Goal: Information Seeking & Learning: Find contact information

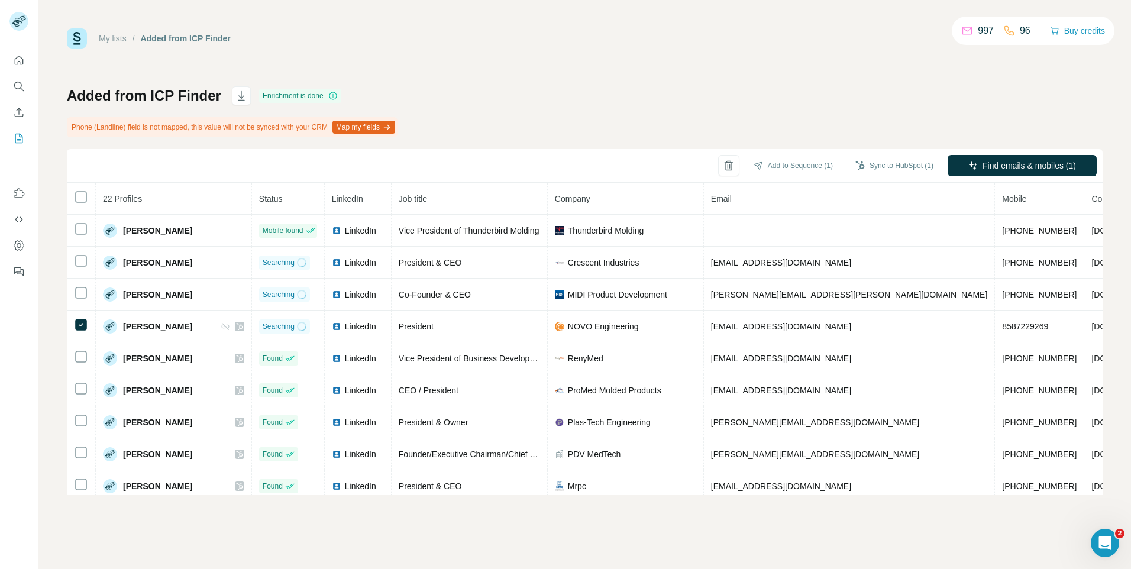
click at [883, 165] on button "Sync to HubSpot (1)" at bounding box center [894, 166] width 95 height 18
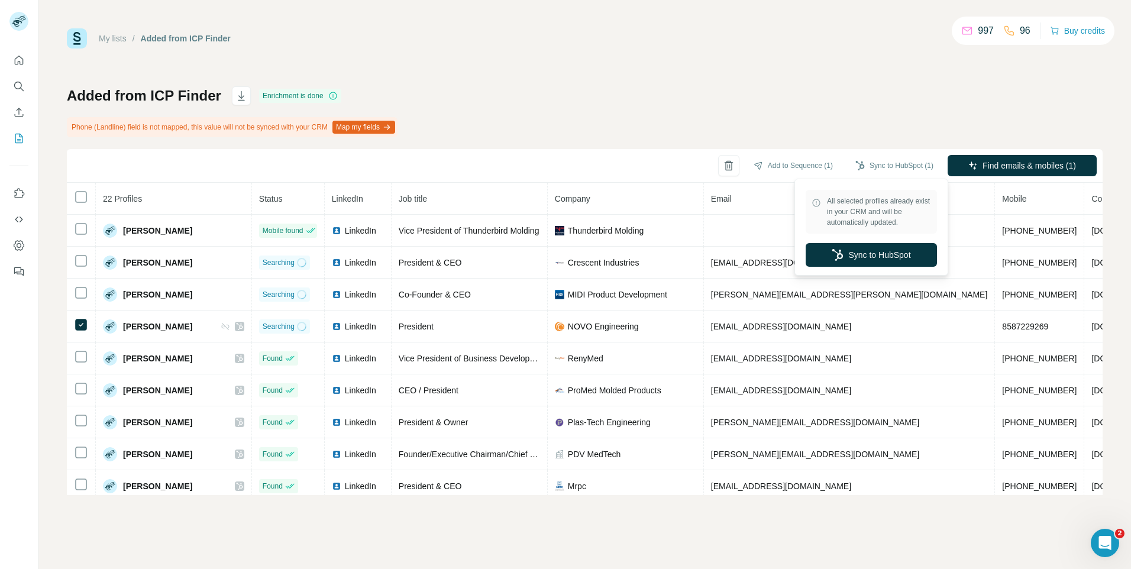
click at [862, 256] on button "Sync to HubSpot" at bounding box center [871, 255] width 131 height 24
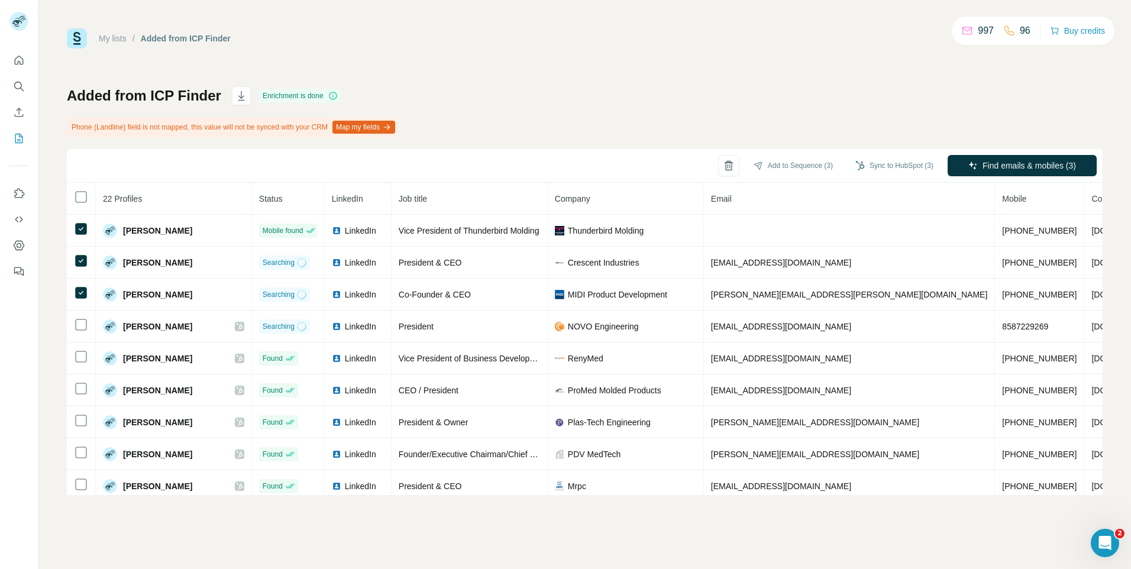
click at [883, 165] on button "Sync to HubSpot (3)" at bounding box center [894, 166] width 95 height 18
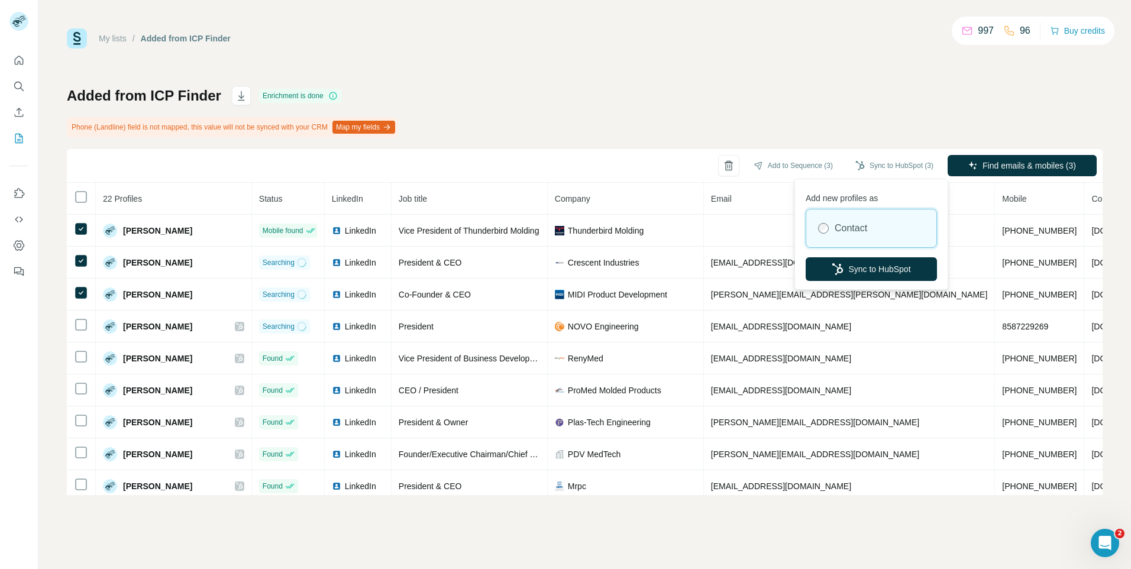
click at [882, 275] on button "Sync to HubSpot" at bounding box center [871, 269] width 131 height 24
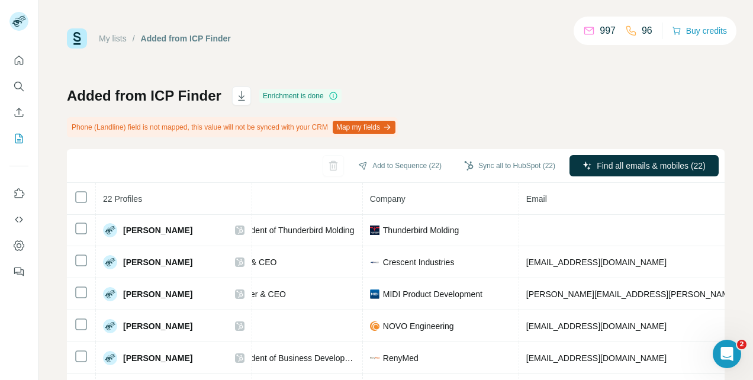
scroll to position [1, 0]
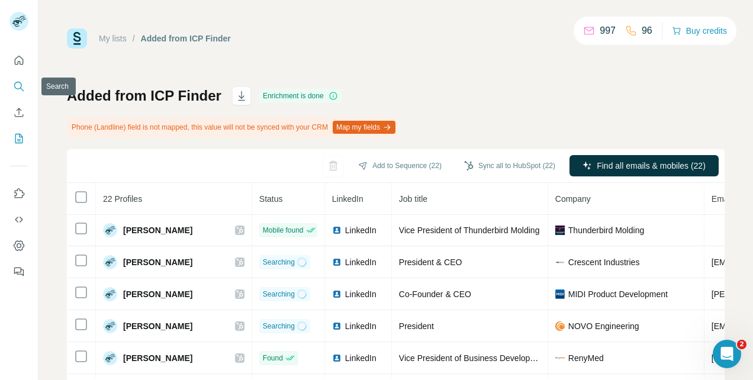
click at [18, 85] on icon "Search" at bounding box center [19, 86] width 12 height 12
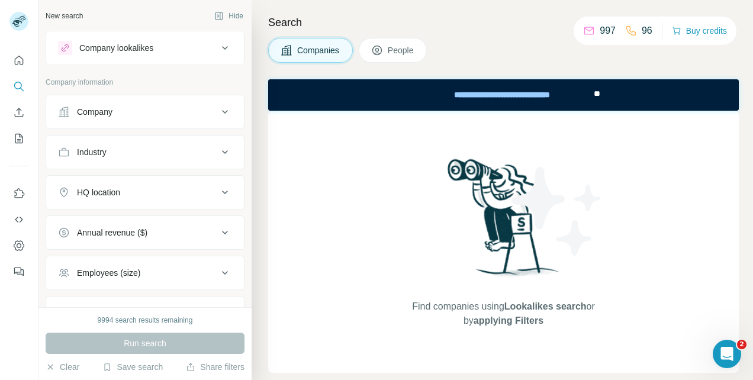
click at [167, 119] on button "Company" at bounding box center [145, 112] width 198 height 28
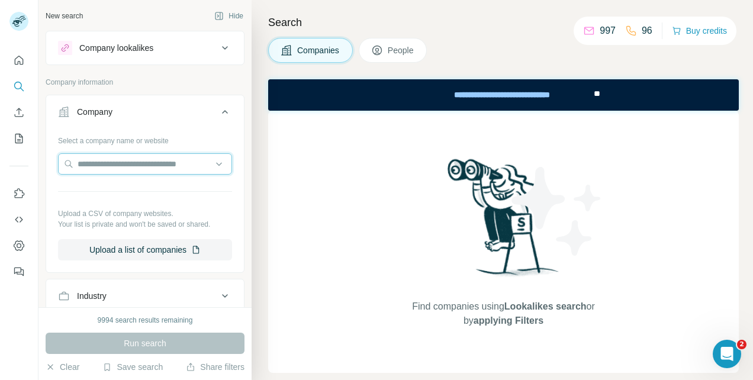
drag, startPoint x: 114, startPoint y: 160, endPoint x: 76, endPoint y: 158, distance: 38.5
click at [76, 158] on input "text" at bounding box center [145, 163] width 174 height 21
paste input "**********"
type input "**********"
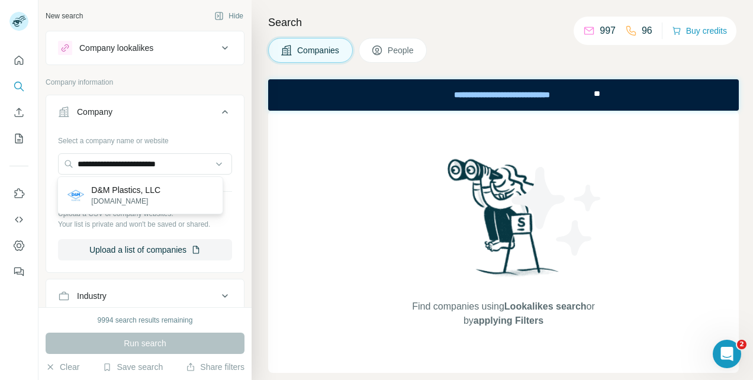
click at [124, 196] on p "dmplastics.com" at bounding box center [125, 201] width 69 height 11
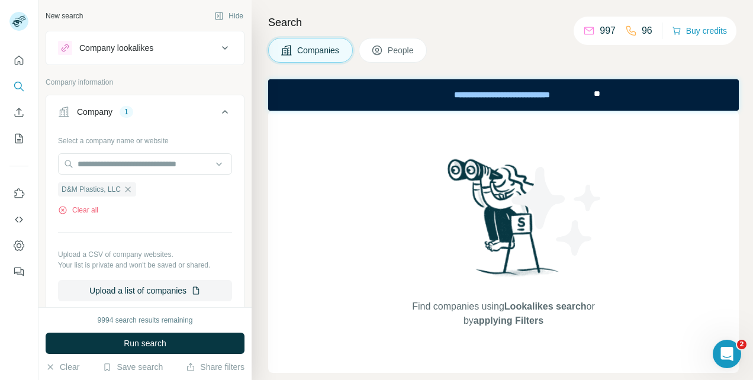
click at [138, 347] on span "Run search" at bounding box center [145, 343] width 43 height 12
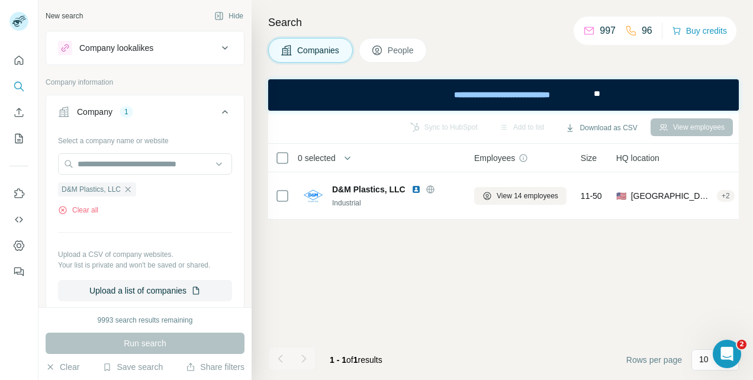
click at [376, 49] on icon at bounding box center [377, 50] width 12 height 12
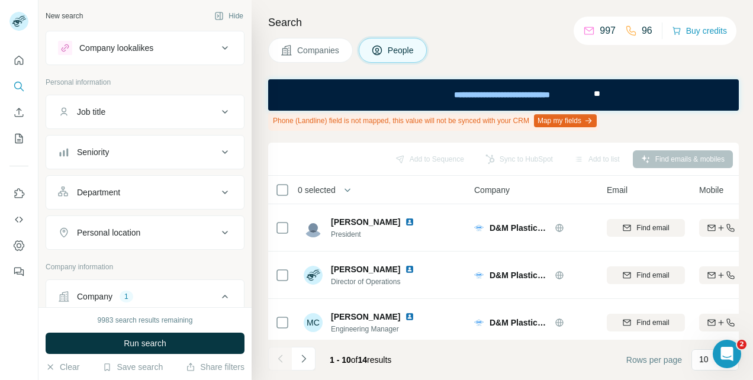
click at [146, 152] on div "Seniority" at bounding box center [138, 152] width 160 height 12
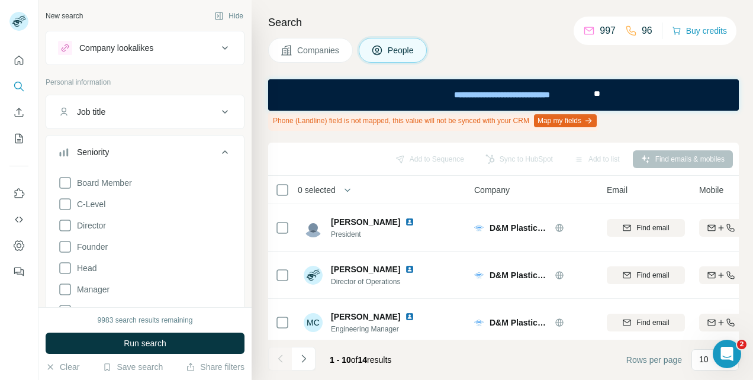
click at [64, 180] on icon at bounding box center [65, 183] width 14 height 14
click at [62, 203] on icon at bounding box center [65, 204] width 14 height 14
click at [63, 223] on icon at bounding box center [65, 225] width 14 height 14
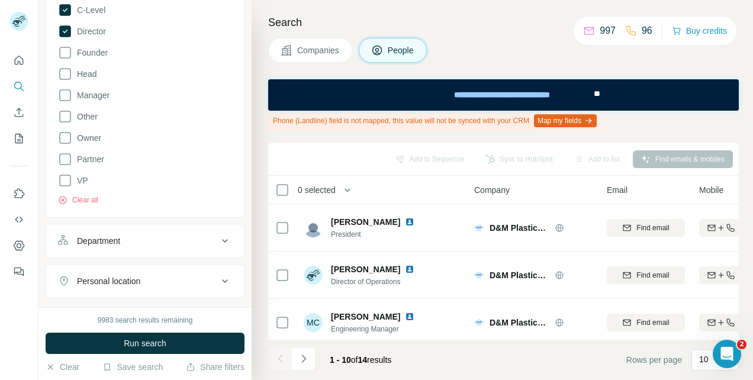
scroll to position [196, 0]
click at [63, 176] on icon at bounding box center [65, 178] width 14 height 14
click at [129, 349] on button "Run search" at bounding box center [145, 342] width 199 height 21
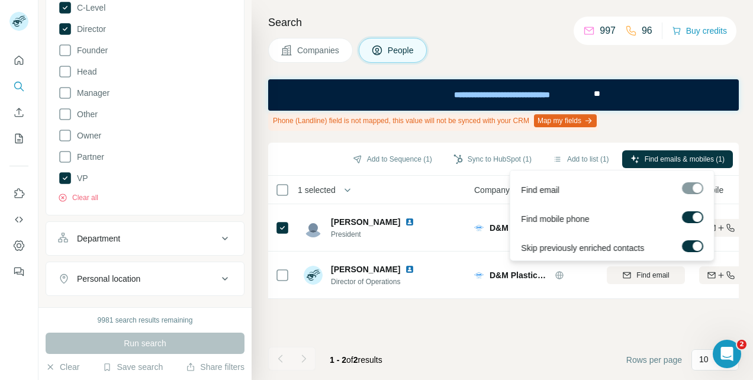
click at [661, 159] on span "Find emails & mobiles (1)" at bounding box center [684, 159] width 80 height 11
click at [554, 366] on footer "1 - 2 of 2 results Rows per page 10" at bounding box center [503, 360] width 470 height 40
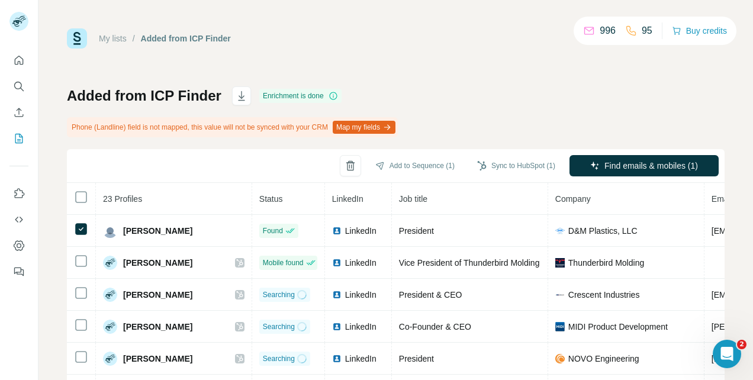
click at [491, 163] on button "Sync to HubSpot (1)" at bounding box center [516, 166] width 95 height 18
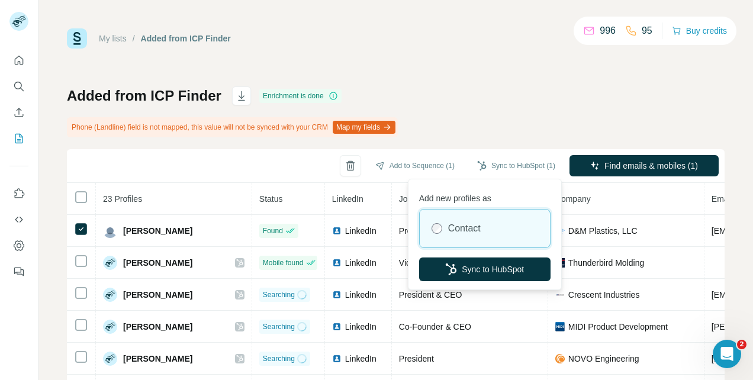
click at [503, 270] on button "Sync to HubSpot" at bounding box center [484, 269] width 131 height 24
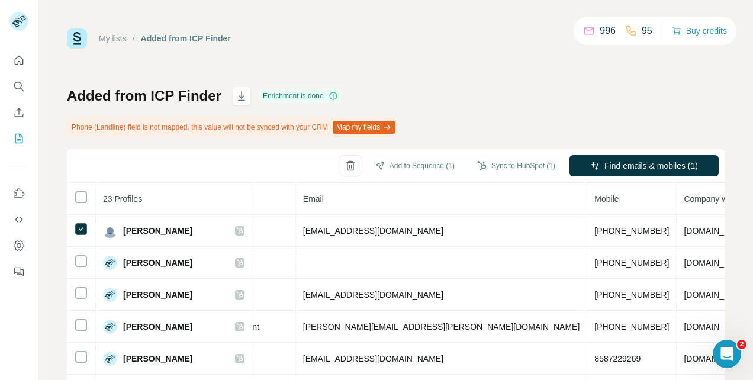
scroll to position [0, 410]
click at [20, 85] on icon "Search" at bounding box center [19, 86] width 12 height 12
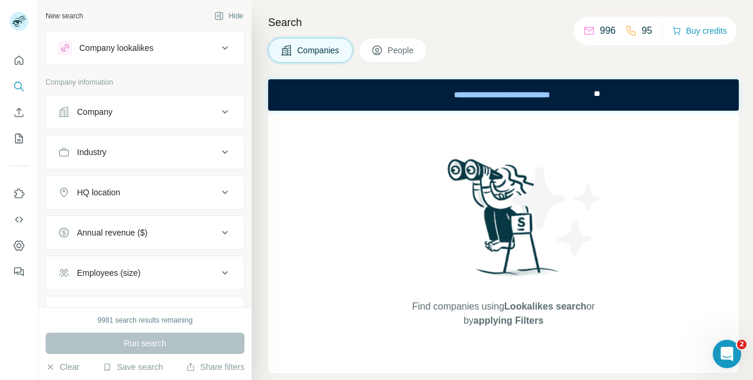
click at [396, 46] on span "People" at bounding box center [401, 50] width 27 height 12
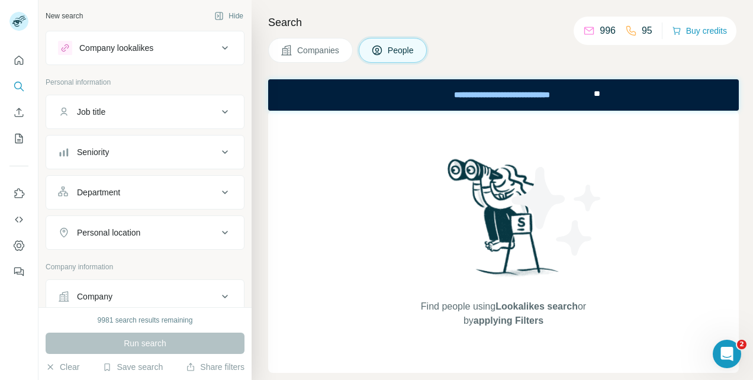
click at [127, 148] on div "Seniority" at bounding box center [138, 152] width 160 height 12
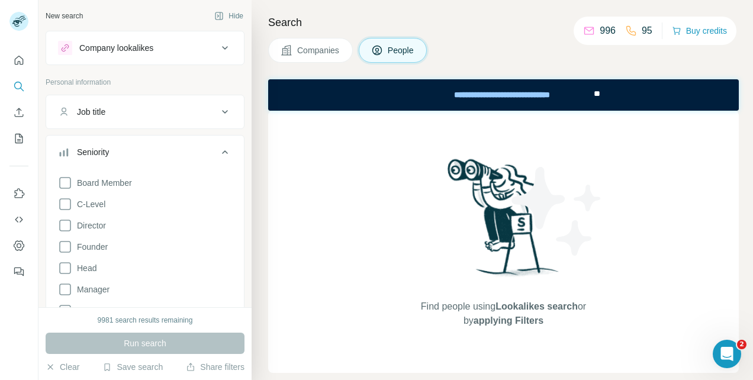
click at [131, 151] on div "Seniority" at bounding box center [138, 152] width 160 height 12
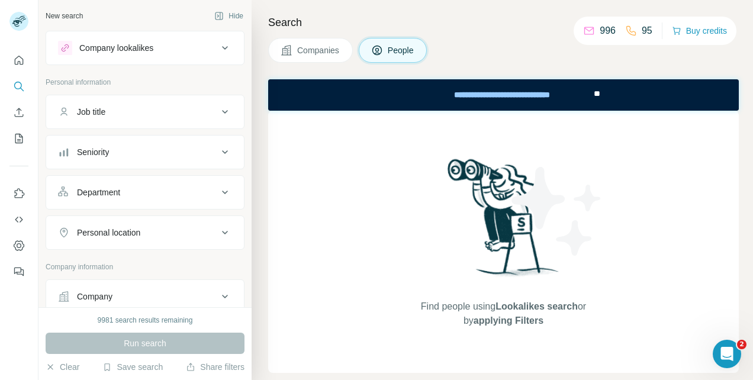
click at [117, 295] on div "Company" at bounding box center [138, 296] width 160 height 12
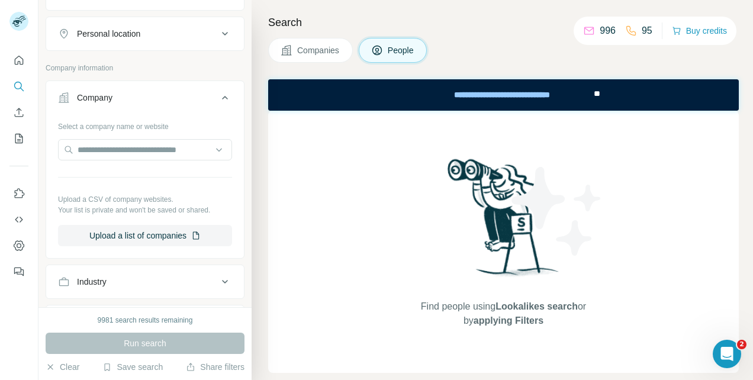
scroll to position [199, 0]
click at [116, 147] on input "text" at bounding box center [145, 149] width 174 height 21
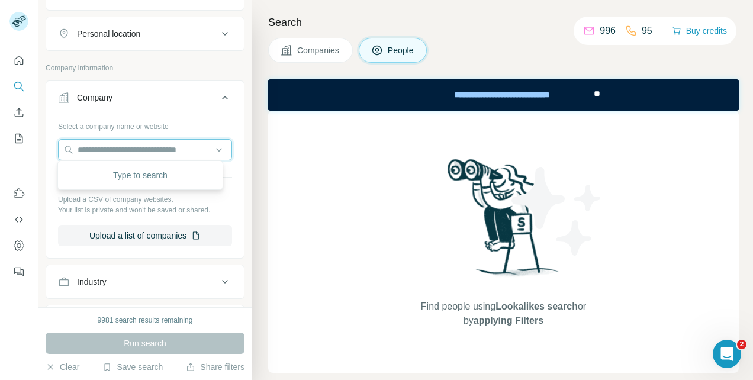
paste input "**********"
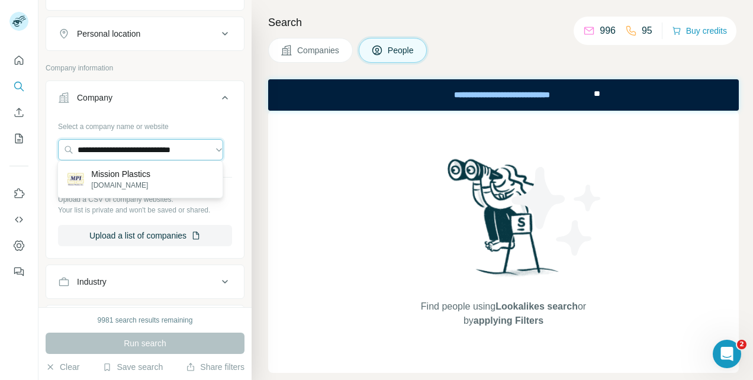
type input "**********"
click at [121, 177] on p "Mission Plastics" at bounding box center [120, 174] width 59 height 12
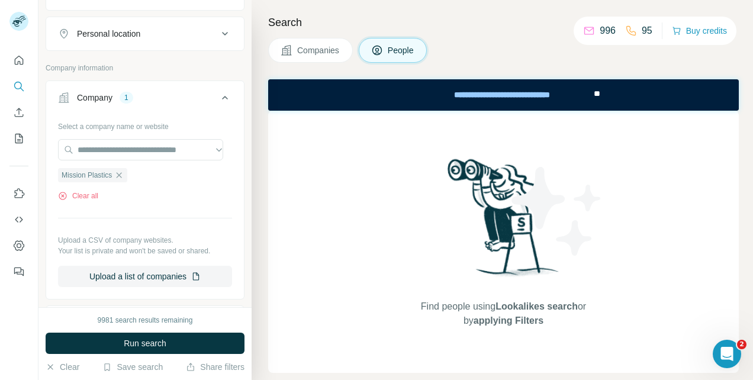
scroll to position [0, 0]
click at [128, 343] on span "Run search" at bounding box center [145, 343] width 43 height 12
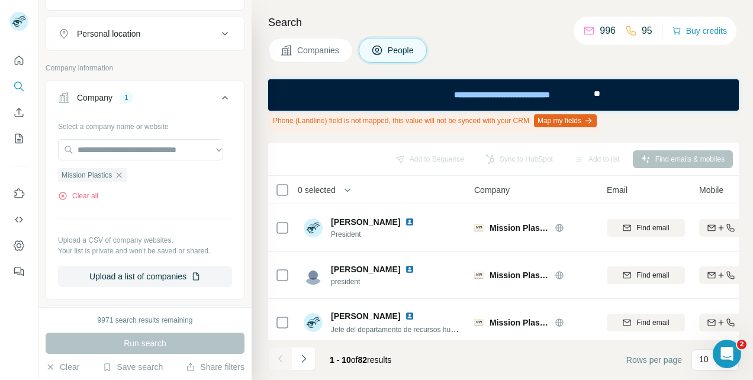
click at [394, 53] on span "People" at bounding box center [401, 50] width 27 height 12
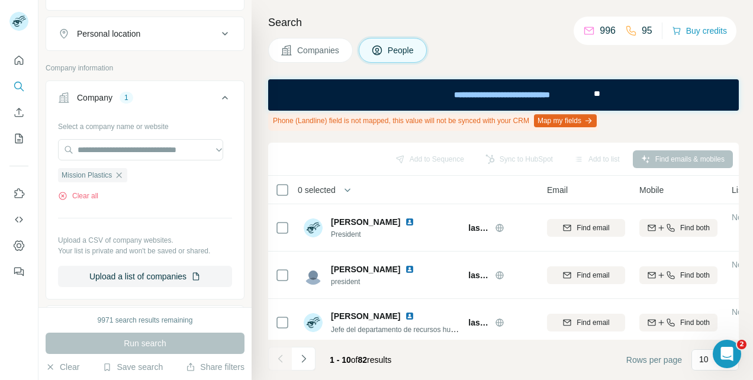
scroll to position [0, 59]
click at [679, 224] on div "Find both" at bounding box center [679, 227] width 78 height 11
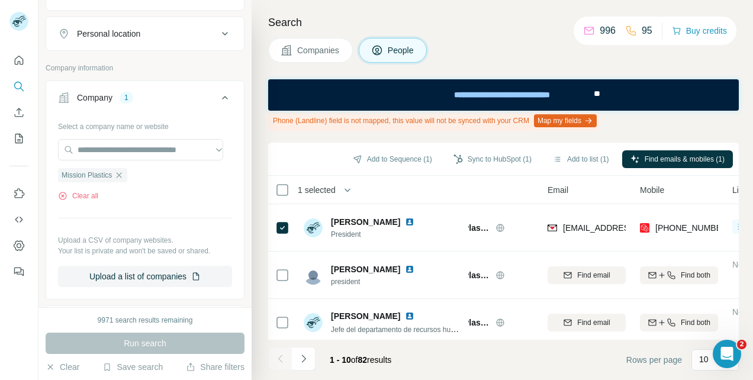
click at [496, 159] on button "Sync to HubSpot (1)" at bounding box center [492, 159] width 95 height 18
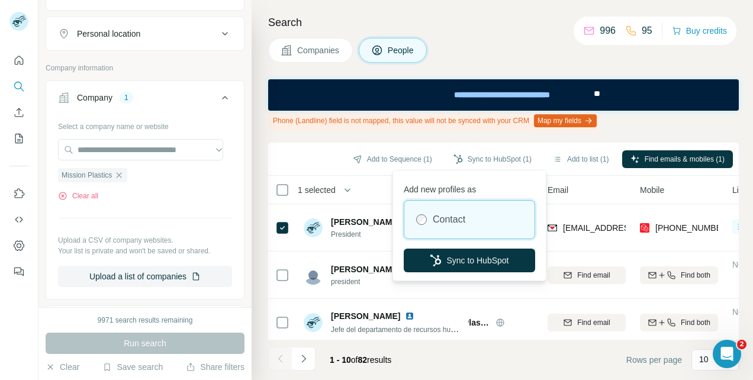
click at [477, 261] on button "Sync to HubSpot" at bounding box center [468, 260] width 131 height 24
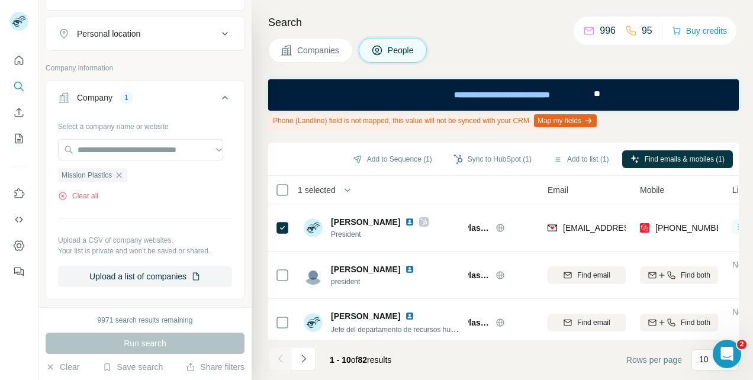
click at [121, 173] on icon "button" at bounding box center [118, 174] width 9 height 9
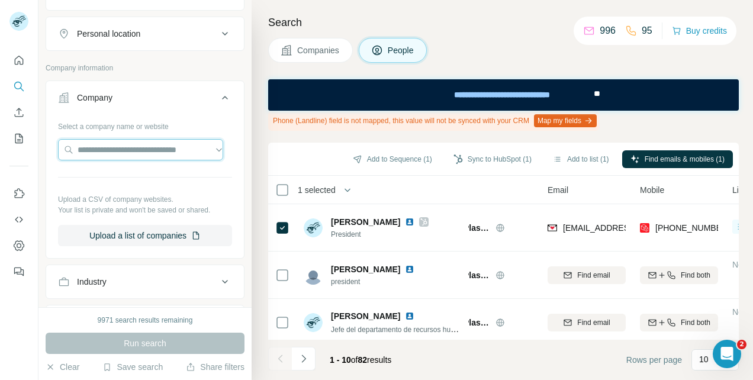
click at [116, 147] on input "text" at bounding box center [140, 149] width 165 height 21
paste input "**********"
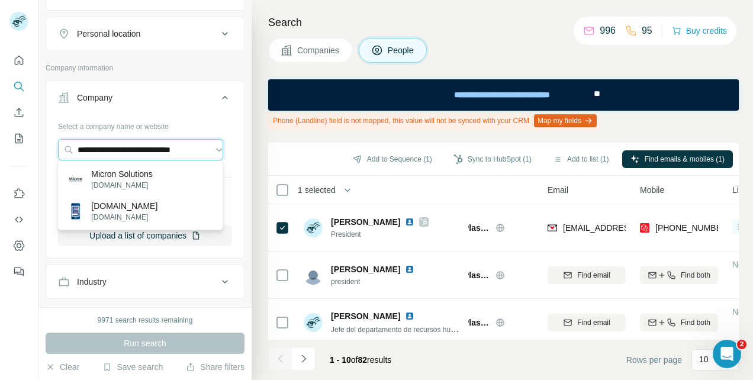
type input "**********"
click at [138, 182] on p "micronsolutions.com" at bounding box center [122, 185] width 62 height 11
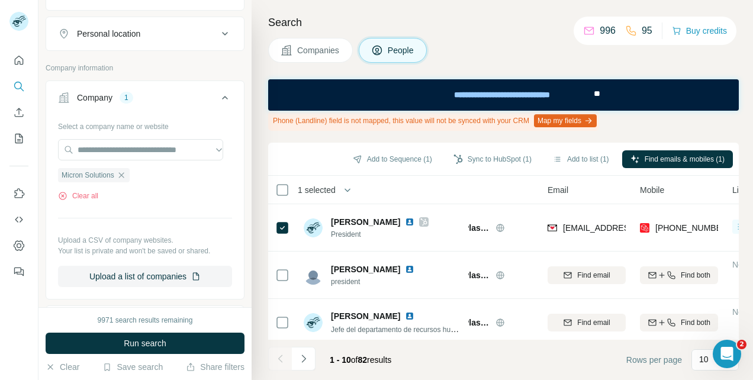
click at [122, 343] on button "Run search" at bounding box center [145, 342] width 199 height 21
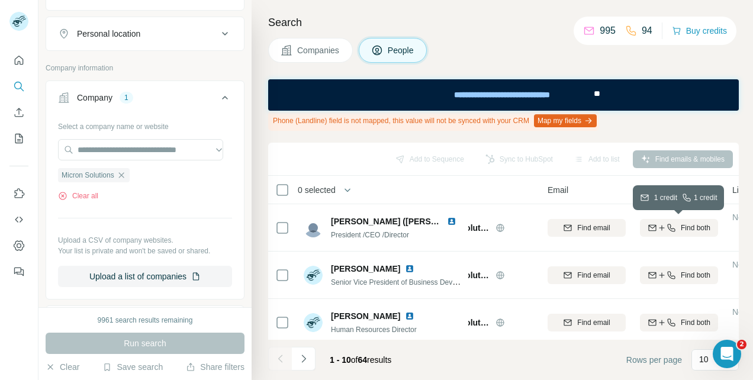
click at [667, 224] on icon "button" at bounding box center [670, 227] width 9 height 9
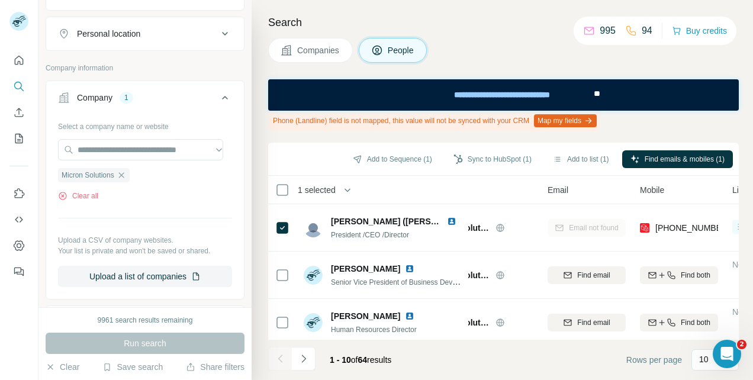
click at [492, 159] on button "Sync to HubSpot (1)" at bounding box center [492, 159] width 95 height 18
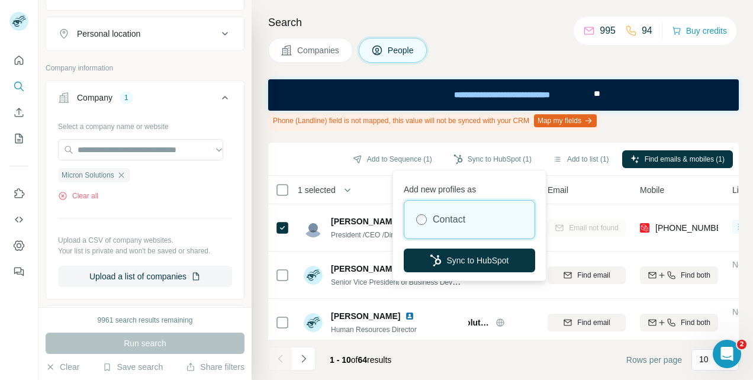
click at [481, 258] on button "Sync to HubSpot" at bounding box center [468, 260] width 131 height 24
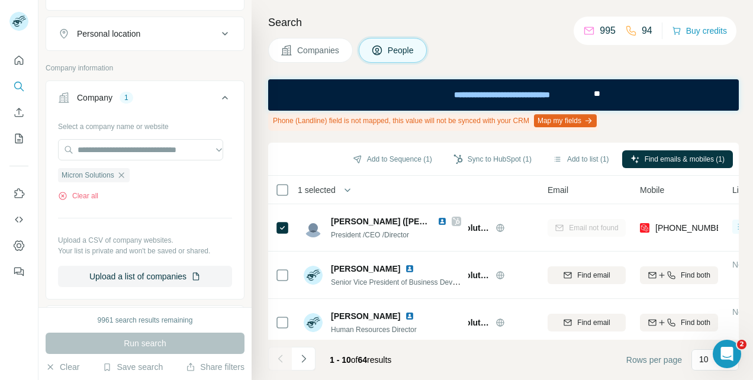
drag, startPoint x: 120, startPoint y: 173, endPoint x: 118, endPoint y: 160, distance: 13.1
click at [120, 173] on icon "button" at bounding box center [121, 174] width 9 height 9
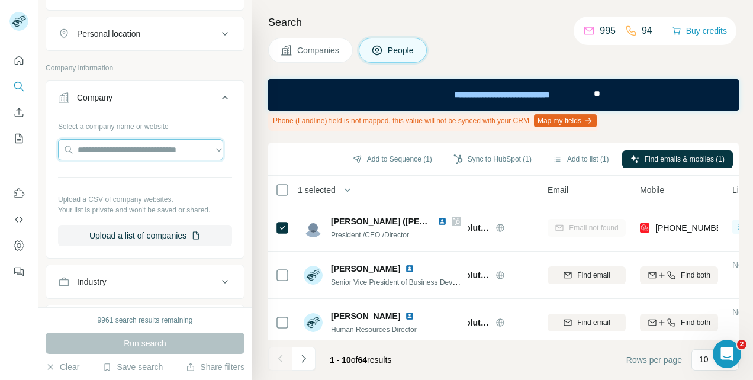
click at [117, 147] on input "text" at bounding box center [140, 149] width 165 height 21
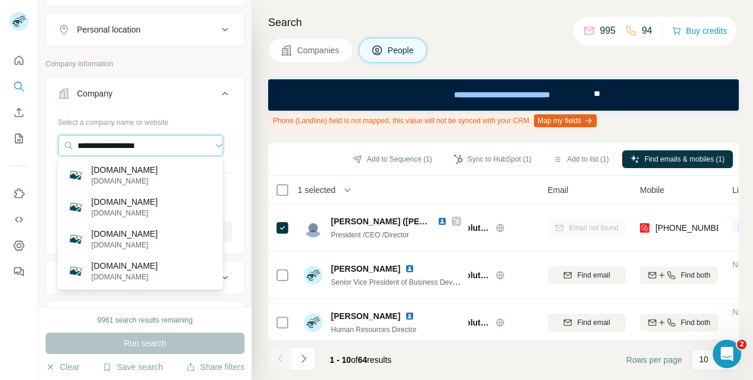
scroll to position [204, 0]
drag, startPoint x: 151, startPoint y: 138, endPoint x: 30, endPoint y: 136, distance: 121.9
click at [30, 136] on div "**********" at bounding box center [376, 190] width 753 height 380
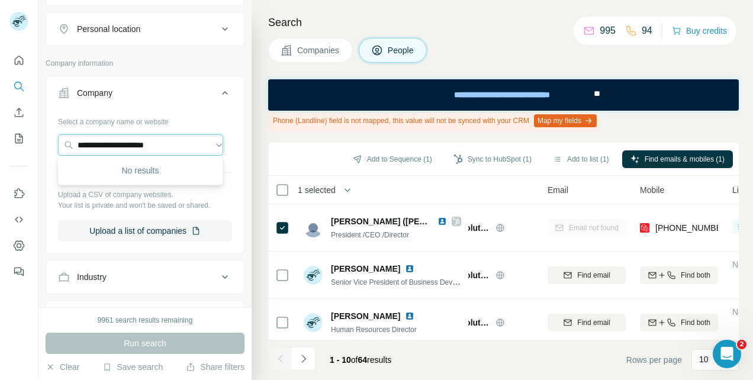
drag, startPoint x: 176, startPoint y: 144, endPoint x: 49, endPoint y: 135, distance: 127.5
click at [49, 135] on div "**********" at bounding box center [145, 181] width 198 height 139
drag, startPoint x: 145, startPoint y: 141, endPoint x: 21, endPoint y: 140, distance: 123.7
click at [21, 140] on div "**********" at bounding box center [376, 190] width 753 height 380
paste input "**********"
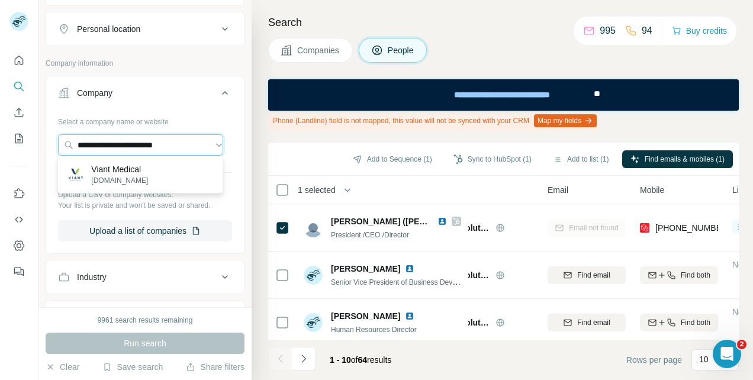
type input "**********"
click at [124, 179] on p "viantmedical.com" at bounding box center [119, 180] width 57 height 11
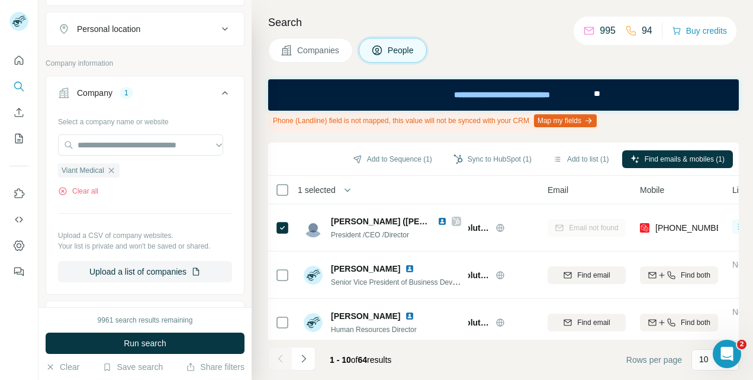
click at [136, 346] on span "Run search" at bounding box center [145, 343] width 43 height 12
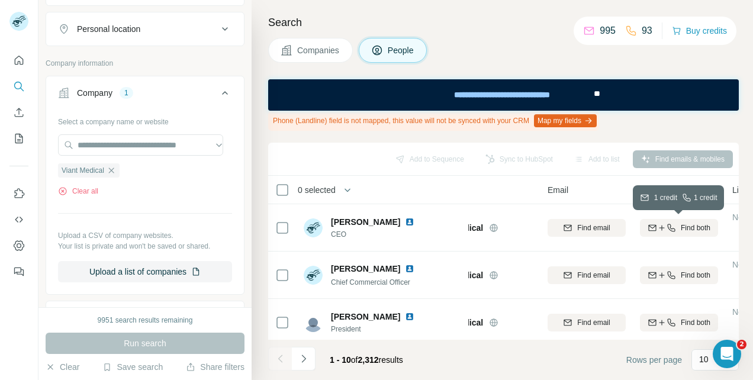
click at [684, 228] on span "Find both" at bounding box center [695, 227] width 30 height 11
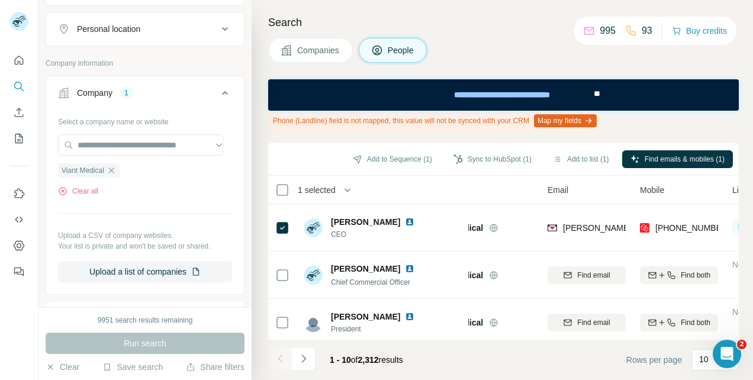
click at [492, 160] on button "Sync to HubSpot (1)" at bounding box center [492, 159] width 95 height 18
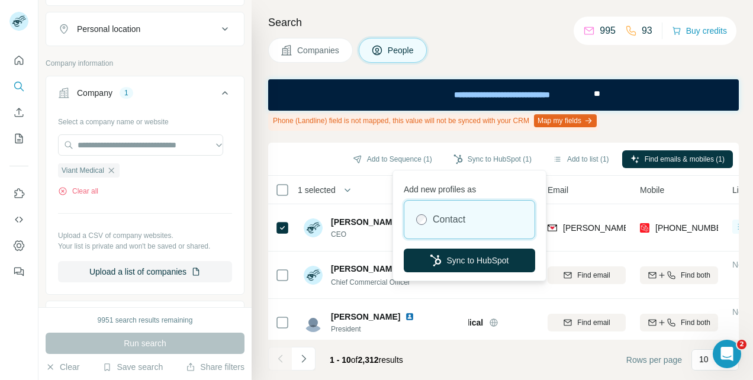
click at [493, 260] on button "Sync to HubSpot" at bounding box center [468, 260] width 131 height 24
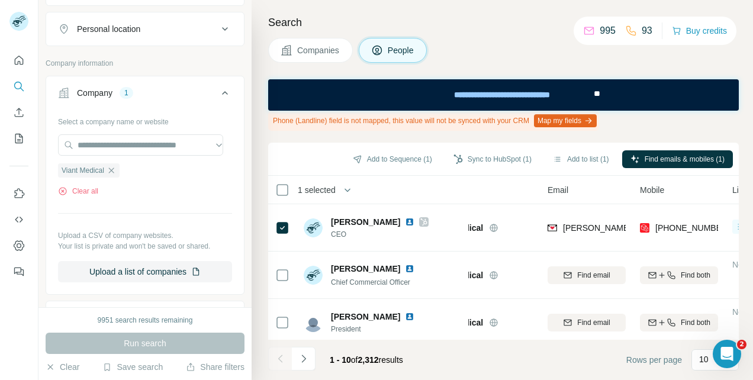
click at [112, 167] on icon "button" at bounding box center [110, 170] width 9 height 9
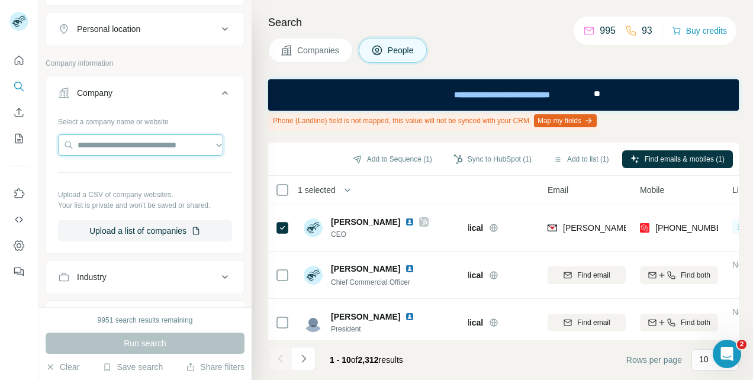
click at [114, 141] on input "text" at bounding box center [140, 144] width 165 height 21
paste input "**********"
type input "**********"
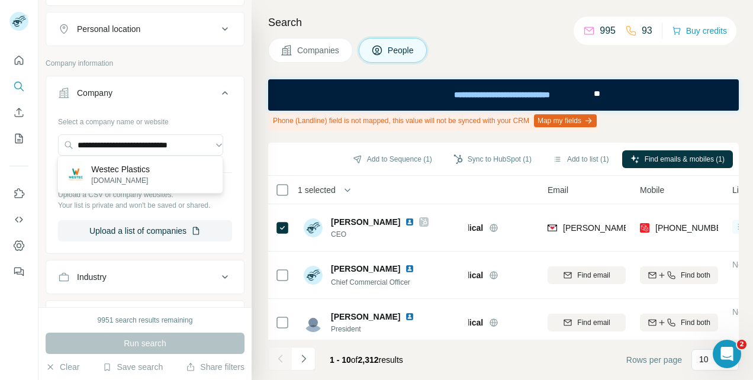
click at [115, 177] on p "westecplastics.com" at bounding box center [120, 180] width 59 height 11
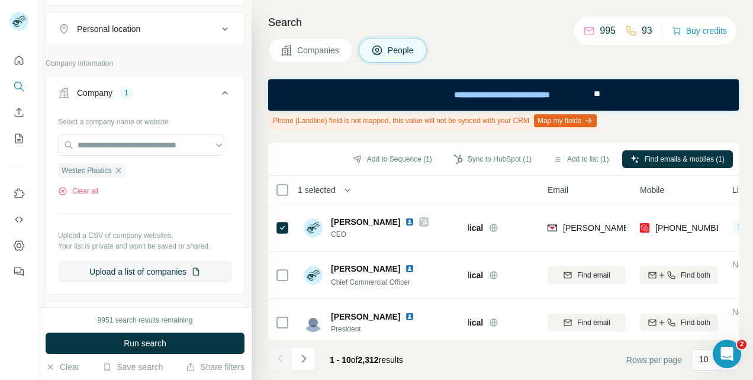
click at [124, 344] on span "Run search" at bounding box center [145, 343] width 43 height 12
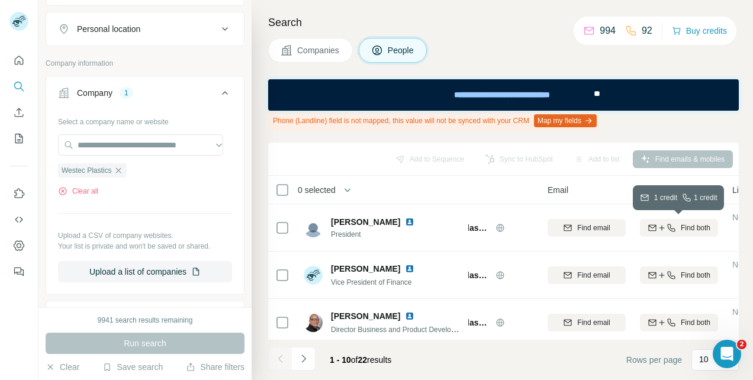
click at [672, 226] on icon "button" at bounding box center [670, 227] width 9 height 9
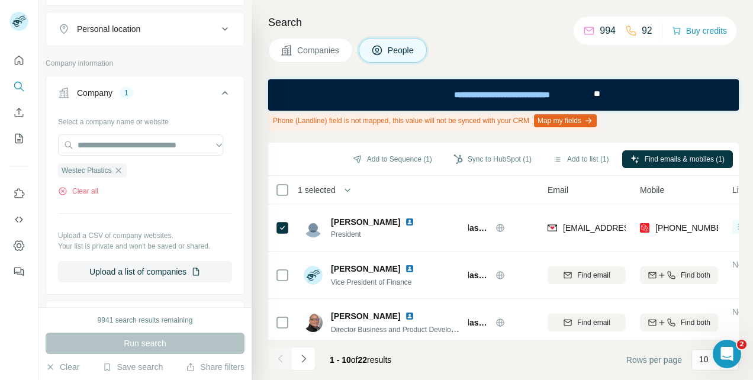
click at [495, 160] on button "Sync to HubSpot (1)" at bounding box center [492, 159] width 95 height 18
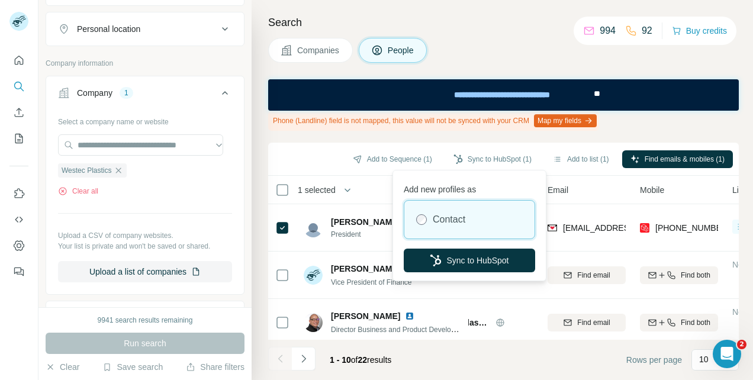
click at [483, 261] on button "Sync to HubSpot" at bounding box center [468, 260] width 131 height 24
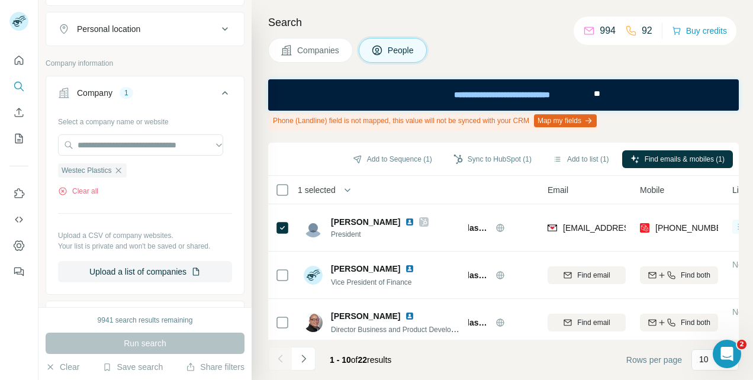
click at [120, 172] on icon "button" at bounding box center [118, 170] width 9 height 9
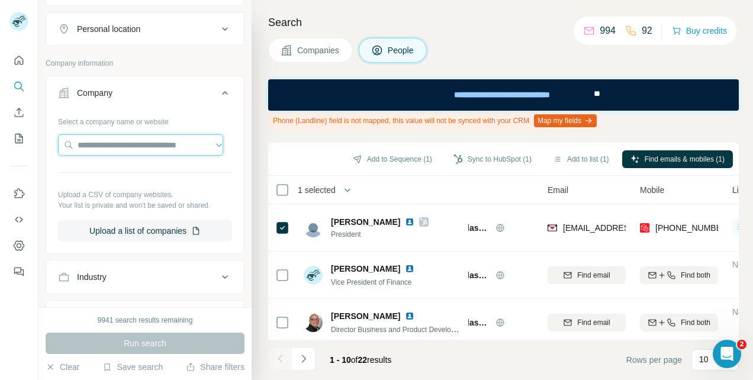
click at [113, 147] on input "text" at bounding box center [140, 144] width 165 height 21
paste input "**********"
type input "**********"
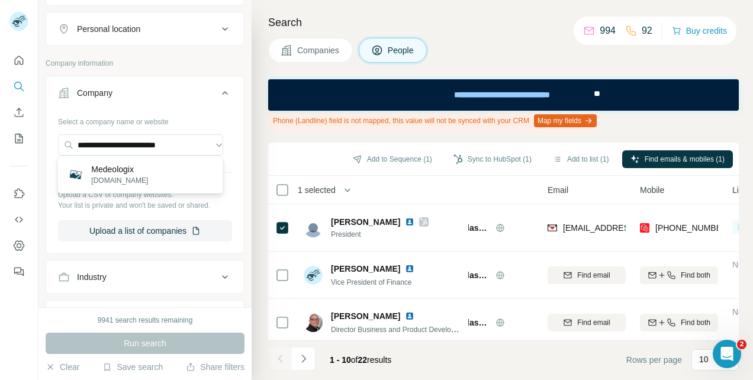
click at [116, 175] on p "medeologix.com" at bounding box center [119, 180] width 57 height 11
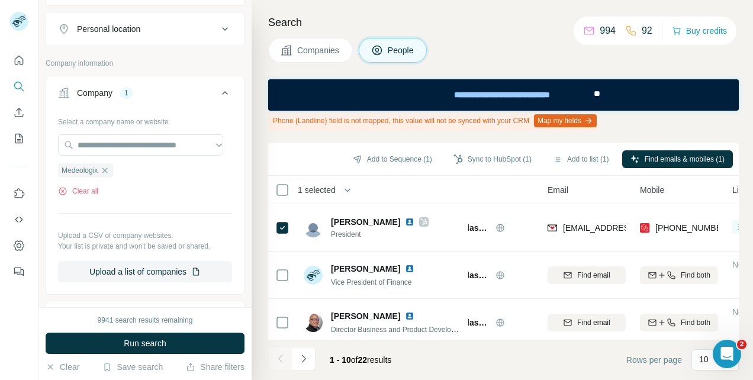
click at [131, 344] on span "Run search" at bounding box center [145, 343] width 43 height 12
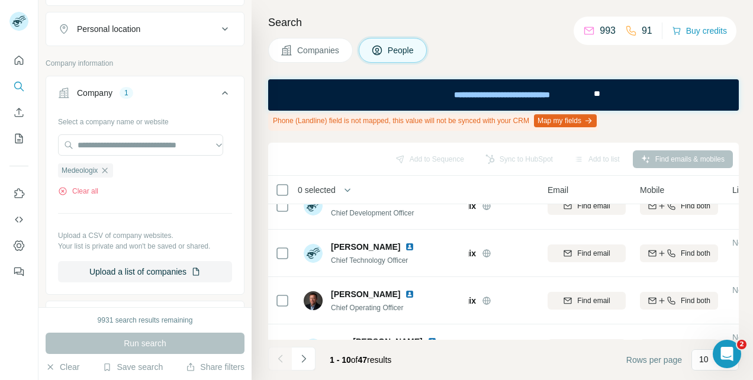
scroll to position [0, 59]
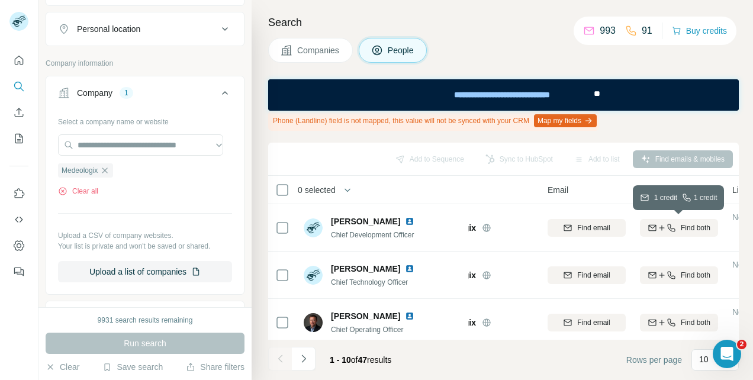
click at [675, 227] on icon "button" at bounding box center [670, 227] width 9 height 9
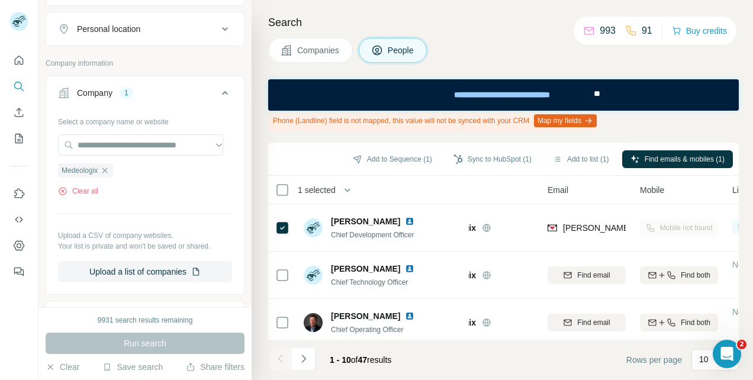
click at [490, 157] on button "Sync to HubSpot (1)" at bounding box center [492, 159] width 95 height 18
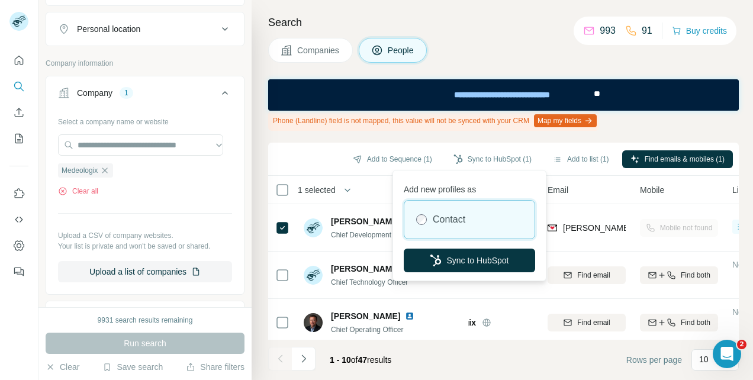
click at [484, 260] on button "Sync to HubSpot" at bounding box center [468, 260] width 131 height 24
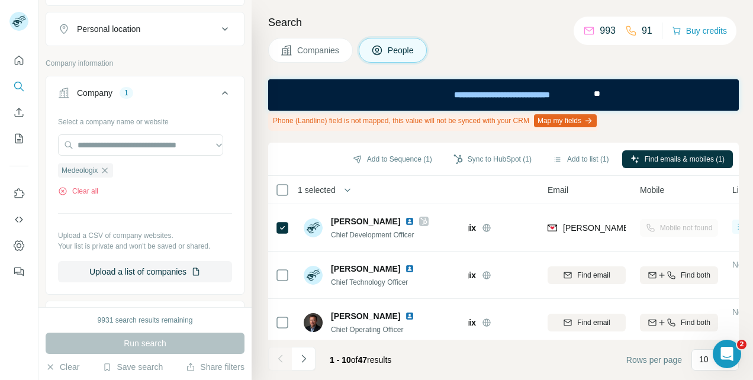
click at [104, 168] on icon "button" at bounding box center [104, 169] width 5 height 5
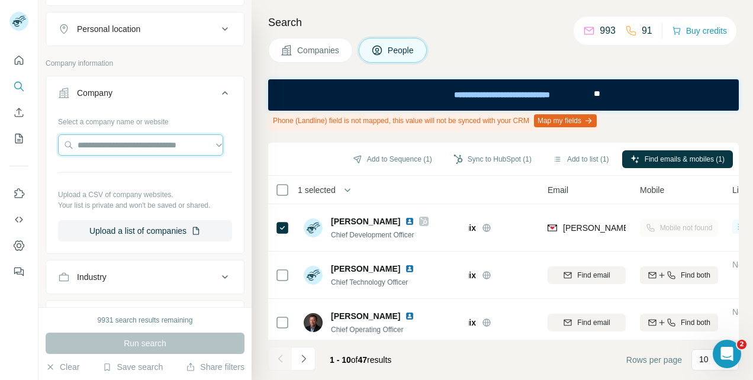
click at [108, 142] on input "text" at bounding box center [140, 144] width 165 height 21
type input "**********"
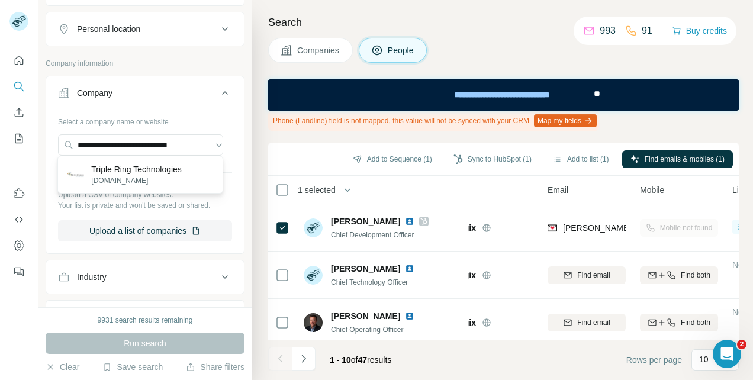
click at [105, 172] on p "Triple Ring Technologies" at bounding box center [136, 169] width 91 height 12
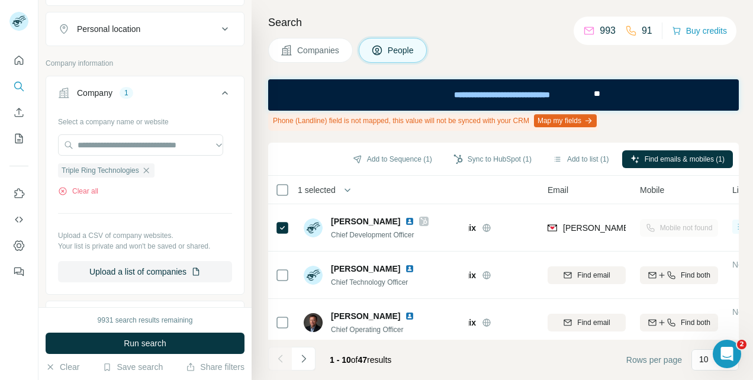
click at [131, 344] on span "Run search" at bounding box center [145, 343] width 43 height 12
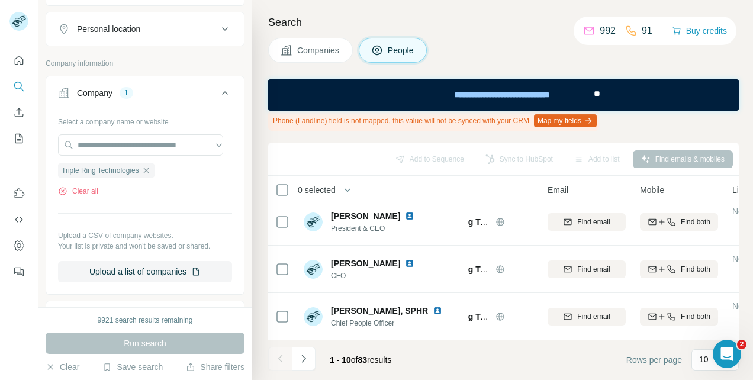
scroll to position [195, 59]
click at [673, 219] on icon "button" at bounding box center [670, 221] width 9 height 9
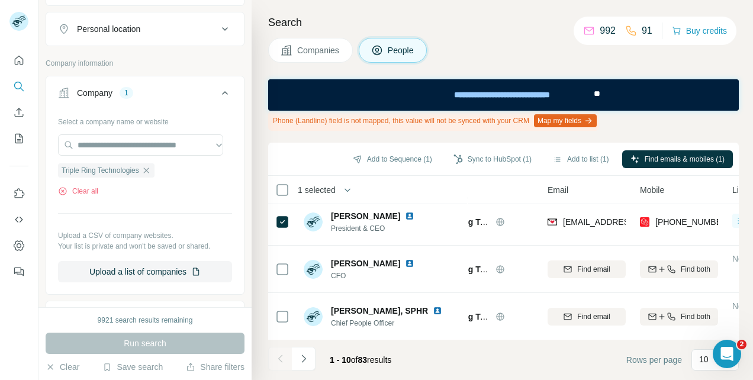
click at [497, 157] on button "Sync to HubSpot (1)" at bounding box center [492, 159] width 95 height 18
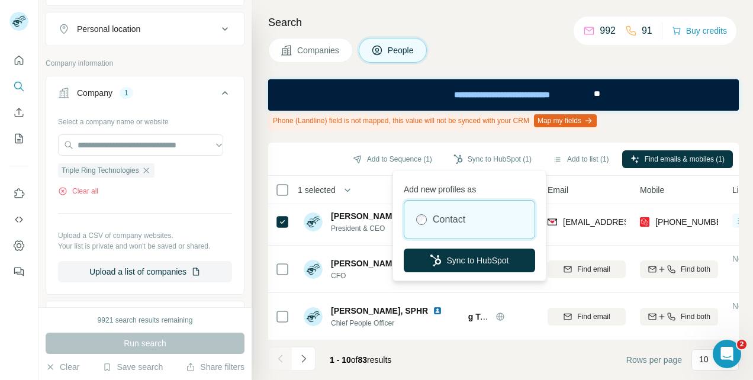
click at [493, 259] on button "Sync to HubSpot" at bounding box center [468, 260] width 131 height 24
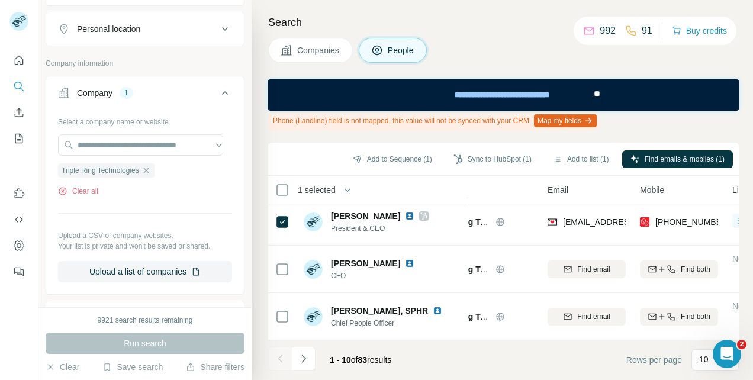
click at [145, 169] on icon "button" at bounding box center [145, 169] width 5 height 5
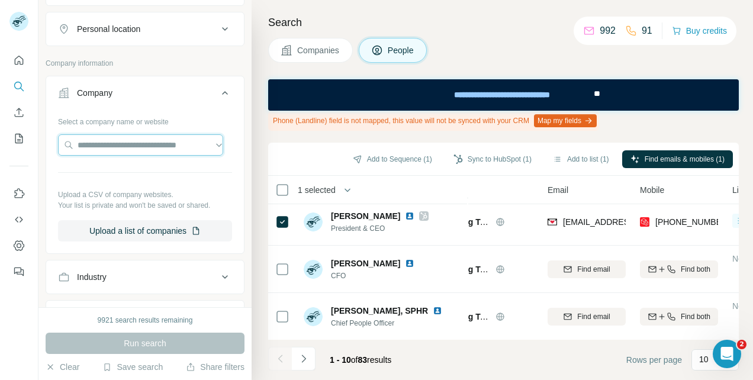
click at [110, 140] on input "text" at bounding box center [140, 144] width 165 height 21
paste input "**********"
type input "**********"
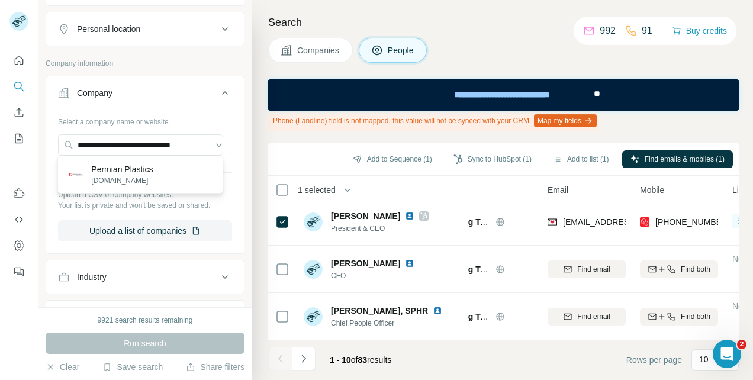
click at [112, 173] on p "Permian Plastics" at bounding box center [122, 169] width 62 height 12
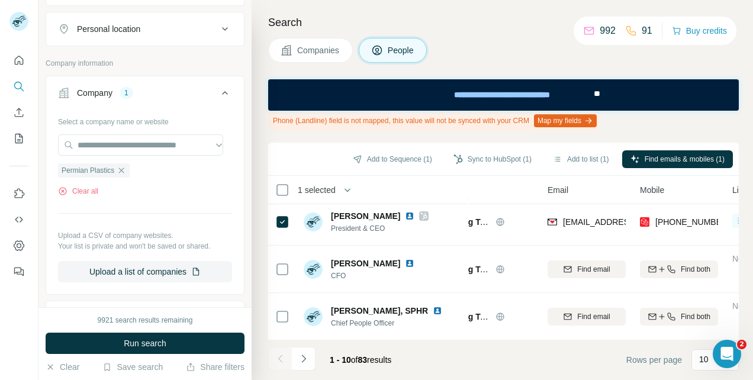
click at [120, 341] on button "Run search" at bounding box center [145, 342] width 199 height 21
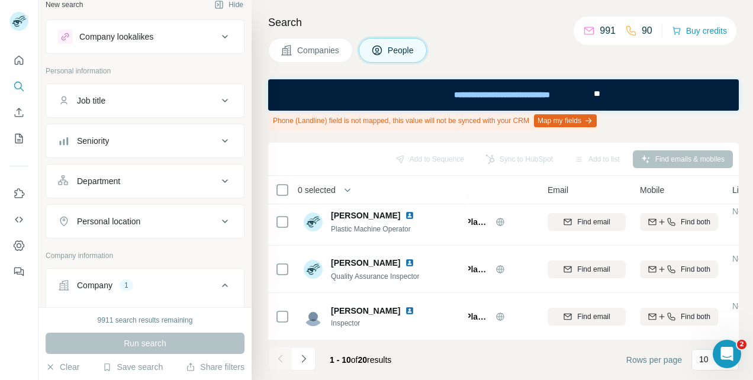
scroll to position [7, 0]
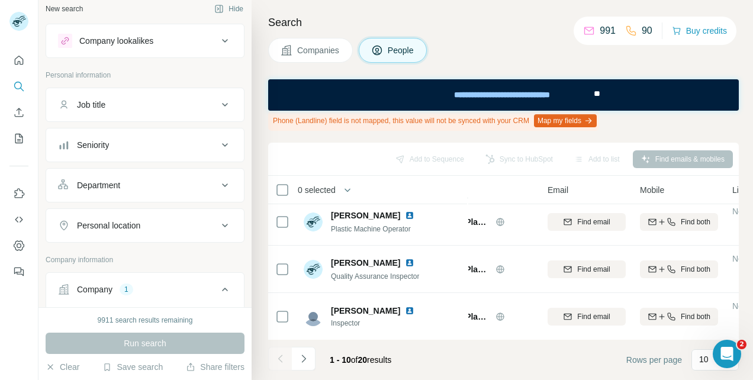
click at [163, 147] on div "Seniority" at bounding box center [138, 145] width 160 height 12
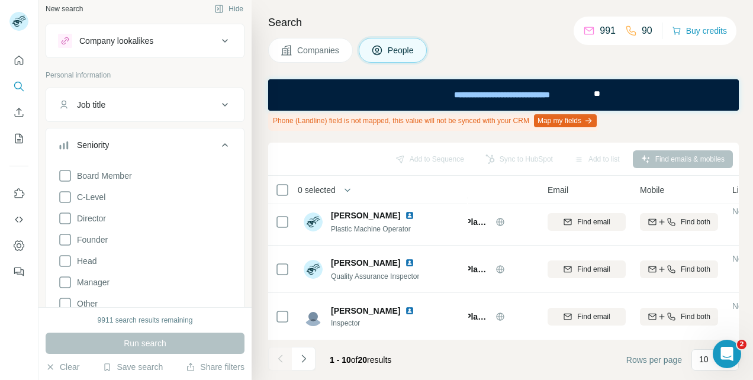
click at [163, 147] on div "Seniority" at bounding box center [138, 145] width 160 height 12
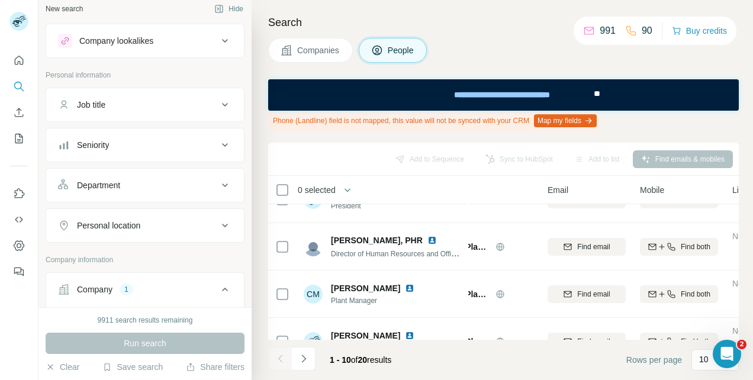
scroll to position [0, 59]
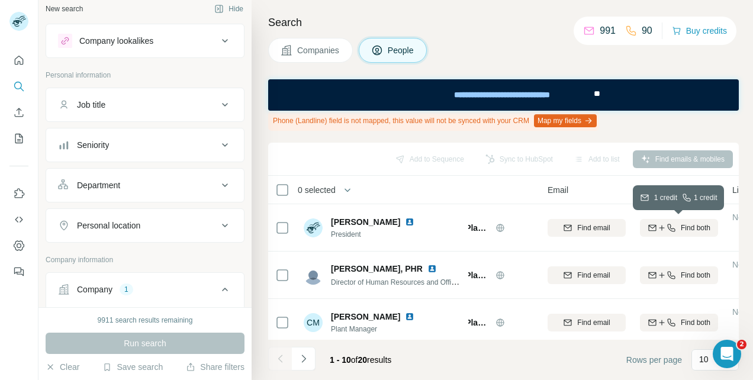
click at [666, 224] on icon "button" at bounding box center [670, 227] width 9 height 9
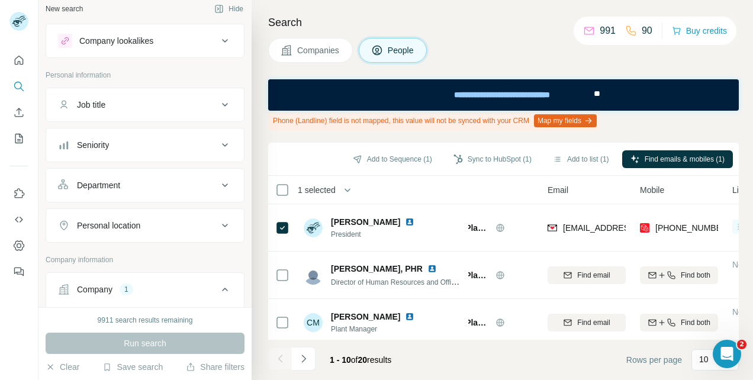
click at [487, 159] on button "Sync to HubSpot (1)" at bounding box center [492, 159] width 95 height 18
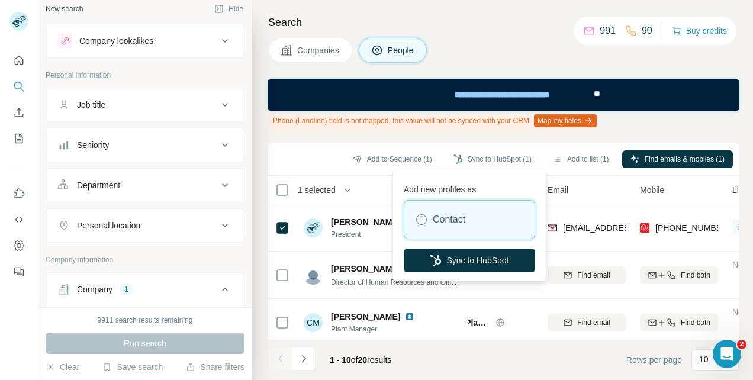
click at [474, 261] on button "Sync to HubSpot" at bounding box center [468, 260] width 131 height 24
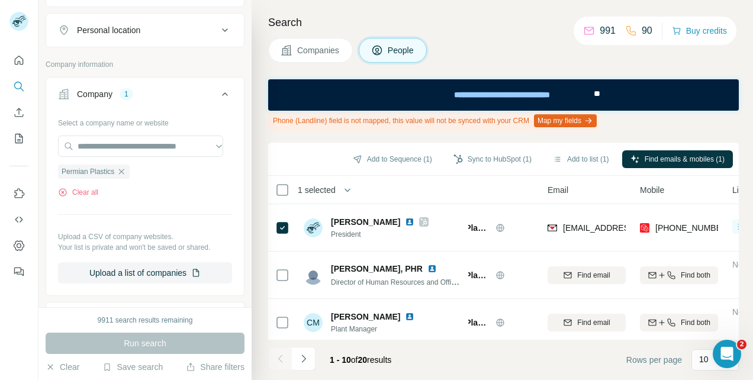
scroll to position [204, 0]
click at [118, 171] on icon "button" at bounding box center [121, 170] width 9 height 9
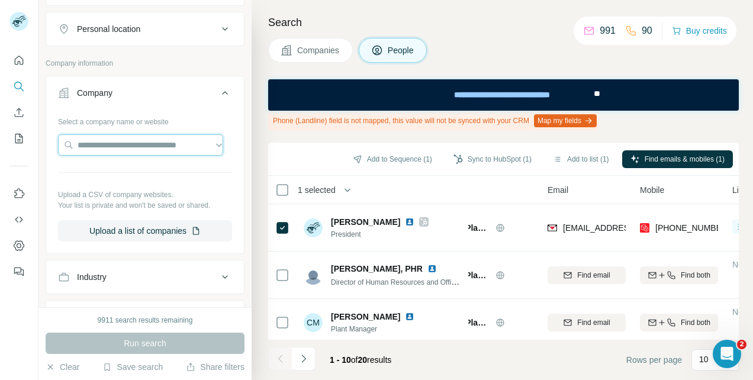
click at [116, 141] on input "text" at bounding box center [140, 144] width 165 height 21
paste input "**********"
type input "**********"
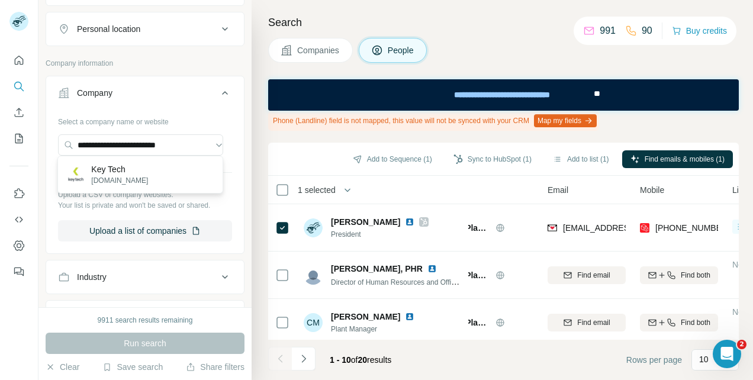
click at [108, 175] on p "[DOMAIN_NAME]" at bounding box center [119, 180] width 57 height 11
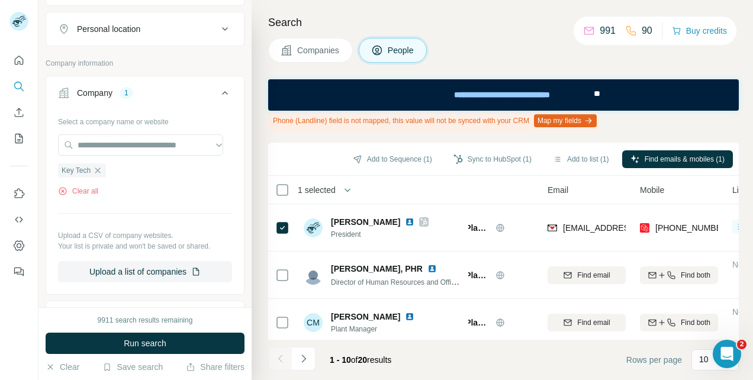
click at [120, 344] on button "Run search" at bounding box center [145, 342] width 199 height 21
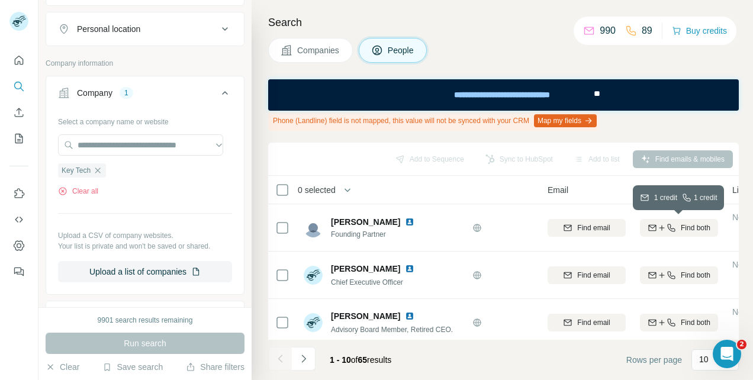
click at [669, 227] on icon "button" at bounding box center [670, 227] width 9 height 9
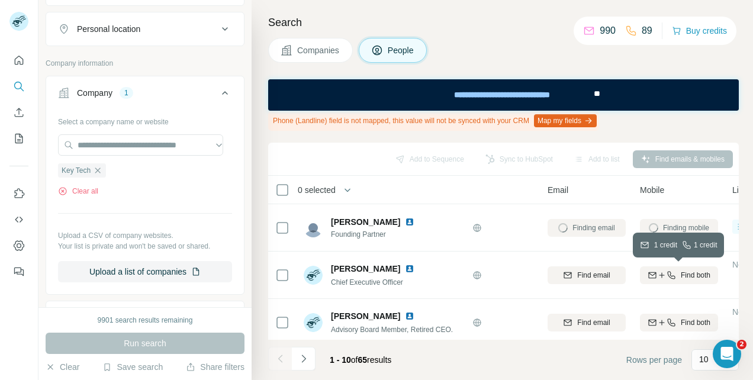
click at [676, 270] on div "Find both" at bounding box center [679, 275] width 78 height 11
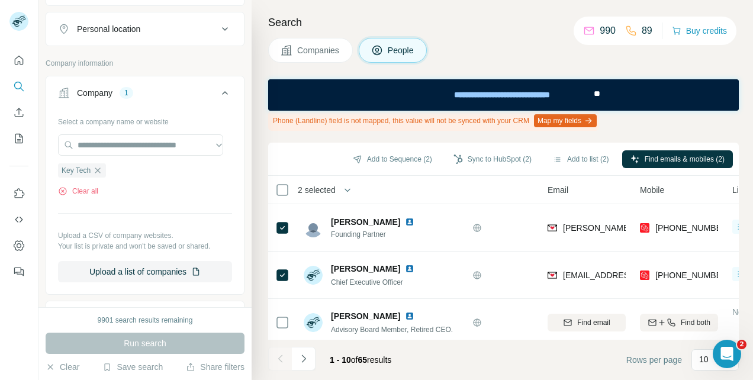
click at [482, 159] on button "Sync to HubSpot (2)" at bounding box center [492, 159] width 95 height 18
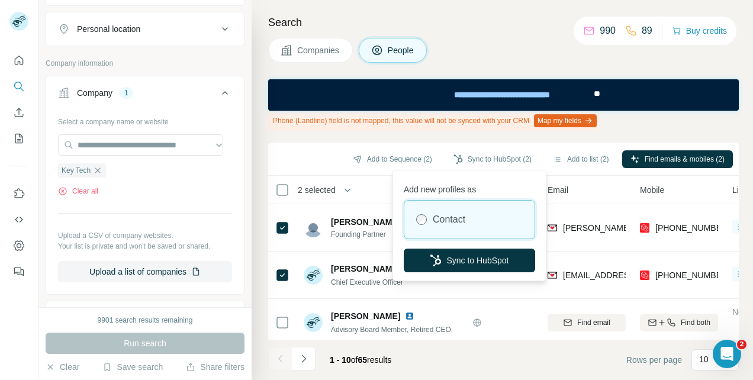
click at [479, 259] on button "Sync to HubSpot" at bounding box center [468, 260] width 131 height 24
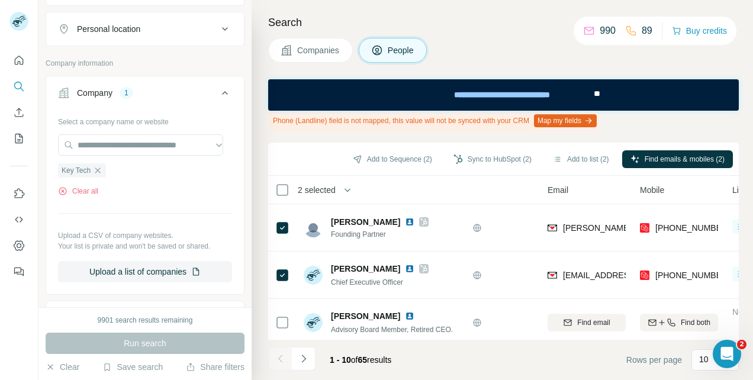
drag, startPoint x: 95, startPoint y: 165, endPoint x: 98, endPoint y: 153, distance: 12.9
click at [95, 166] on icon "button" at bounding box center [97, 170] width 9 height 9
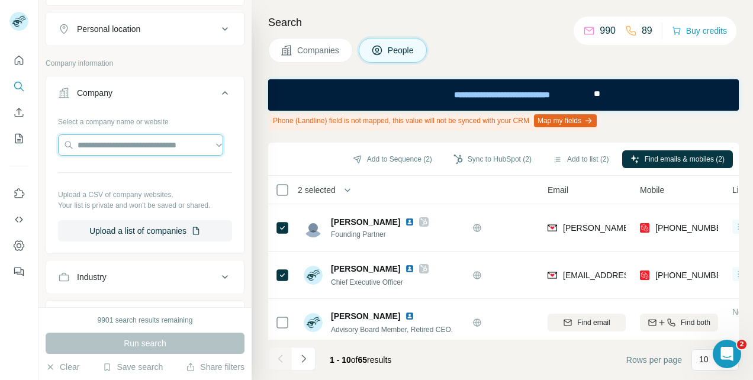
click at [99, 139] on input "text" at bounding box center [140, 144] width 165 height 21
type input "**********"
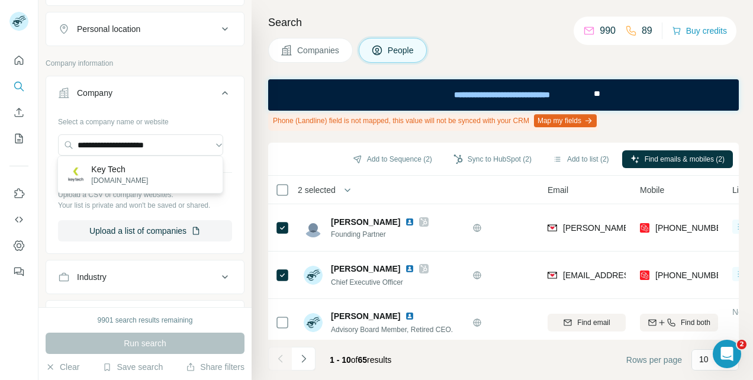
click at [101, 167] on p "Key Tech" at bounding box center [119, 169] width 57 height 12
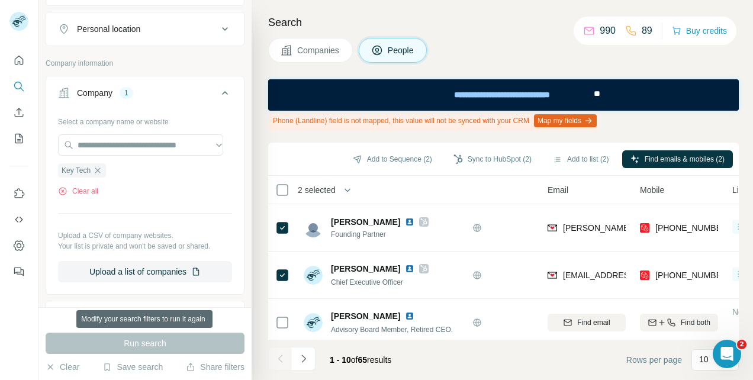
click at [118, 340] on div "Run search" at bounding box center [145, 342] width 199 height 21
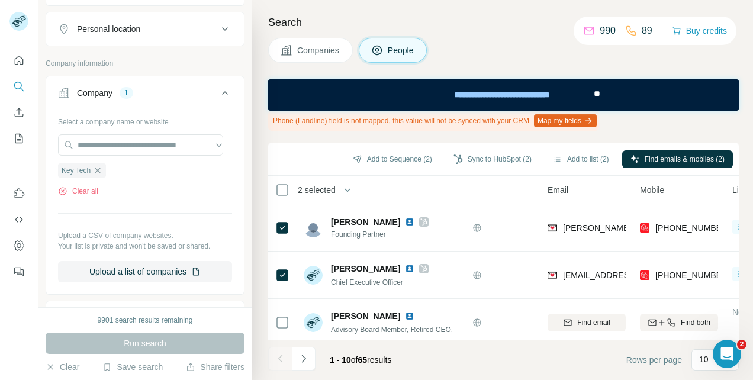
click at [120, 163] on ul "Key Tech" at bounding box center [145, 170] width 174 height 15
click at [115, 180] on div "Key Tech Clear all" at bounding box center [145, 176] width 174 height 41
click at [137, 346] on div "Run search" at bounding box center [145, 342] width 199 height 21
click at [133, 339] on div "Run search" at bounding box center [145, 342] width 199 height 21
click at [92, 191] on button "Clear all" at bounding box center [78, 191] width 40 height 11
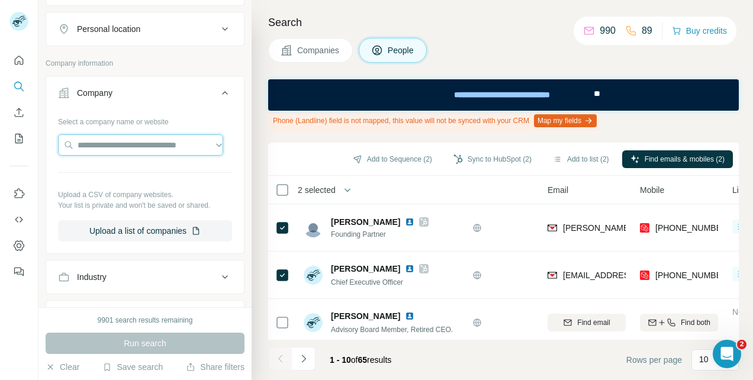
click at [118, 143] on input "text" at bounding box center [140, 144] width 165 height 21
paste input "**********"
type input "**********"
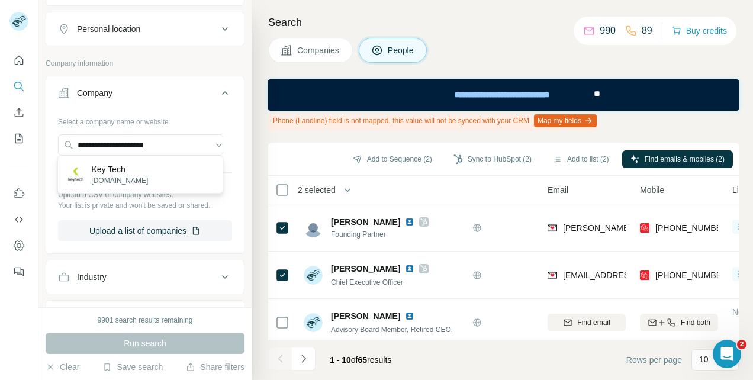
click at [109, 175] on p "[DOMAIN_NAME]" at bounding box center [119, 180] width 57 height 11
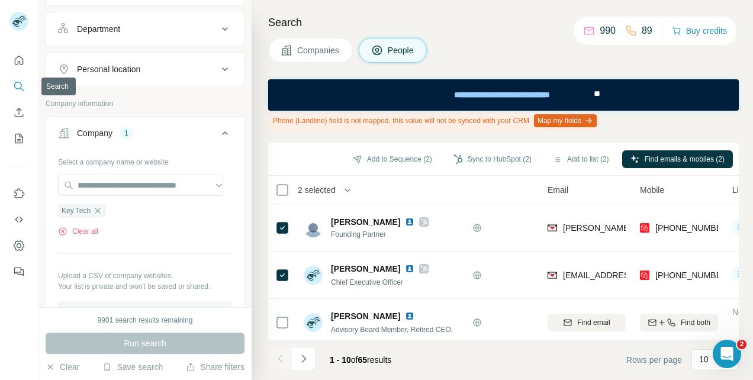
scroll to position [158, 0]
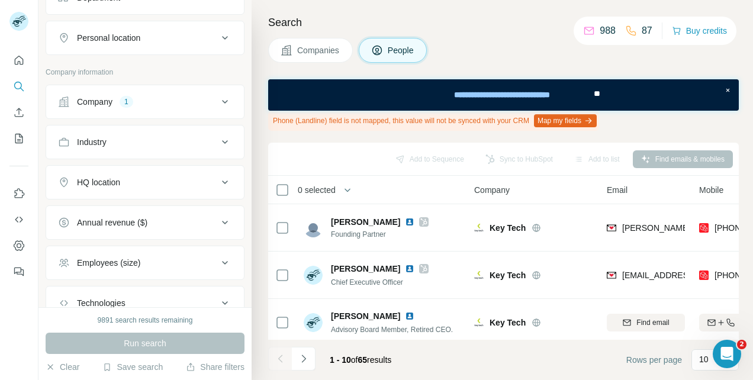
scroll to position [195, 0]
click at [182, 98] on div "Company 1" at bounding box center [138, 101] width 160 height 12
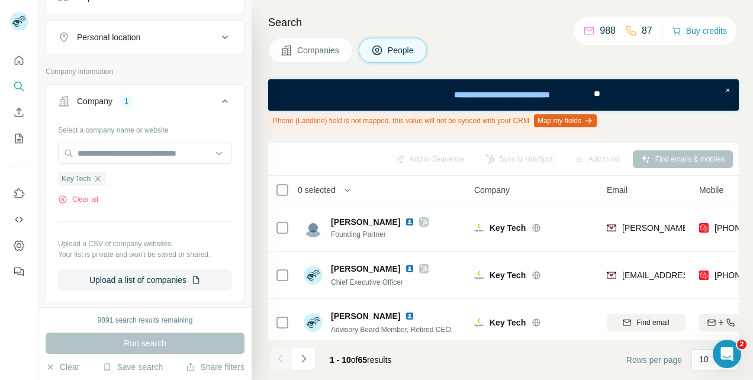
click at [95, 176] on icon "button" at bounding box center [97, 178] width 9 height 9
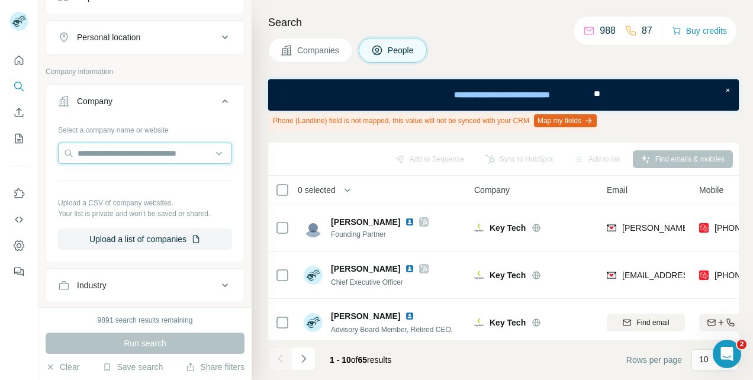
click at [109, 150] on input "text" at bounding box center [145, 153] width 174 height 21
paste input "**********"
type input "**********"
click at [102, 177] on p "Key Tech" at bounding box center [119, 178] width 57 height 12
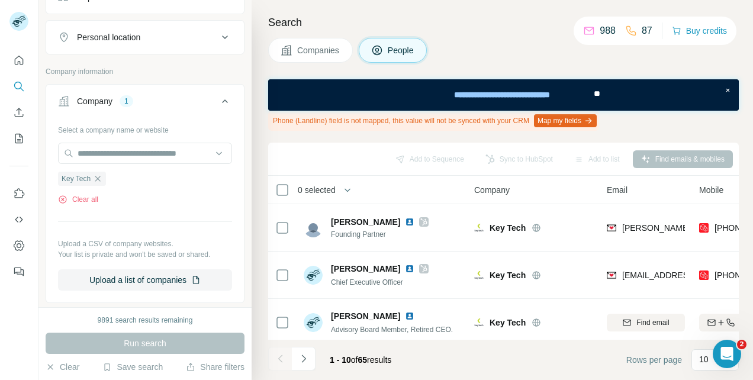
click at [146, 347] on div "Run search" at bounding box center [145, 342] width 199 height 21
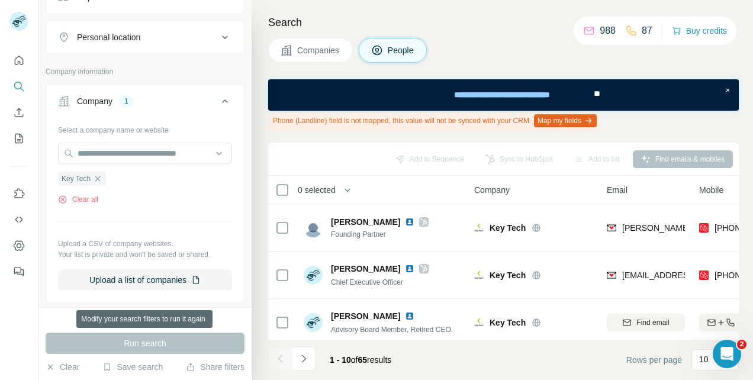
click at [179, 342] on div "Run search" at bounding box center [145, 342] width 199 height 21
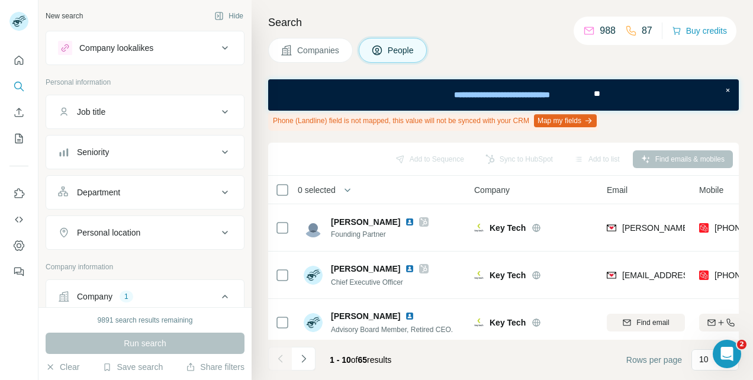
click at [58, 369] on button "Clear" at bounding box center [63, 367] width 34 height 12
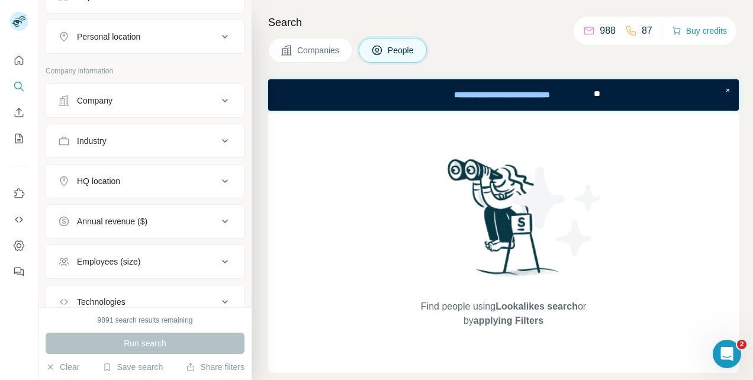
scroll to position [196, 0]
click at [118, 95] on div "Company" at bounding box center [138, 100] width 160 height 12
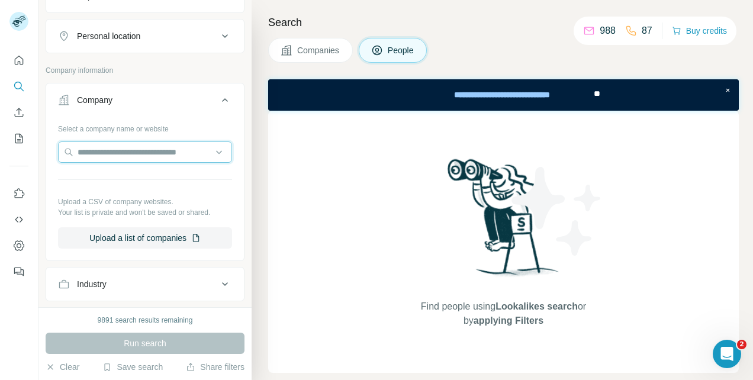
click at [99, 144] on input "text" at bounding box center [145, 151] width 174 height 21
paste input "**********"
type input "**********"
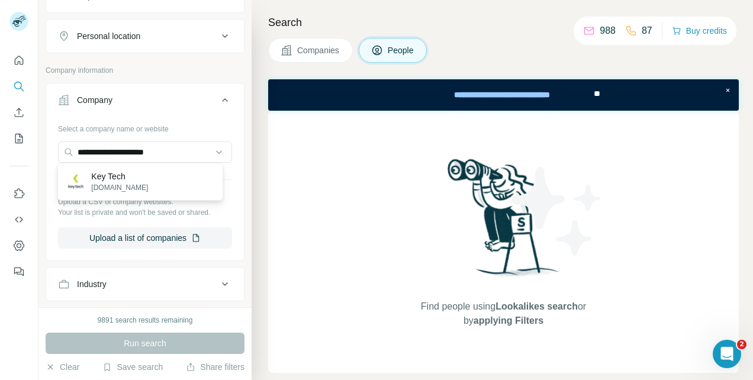
click at [92, 178] on p "Key Tech" at bounding box center [119, 176] width 57 height 12
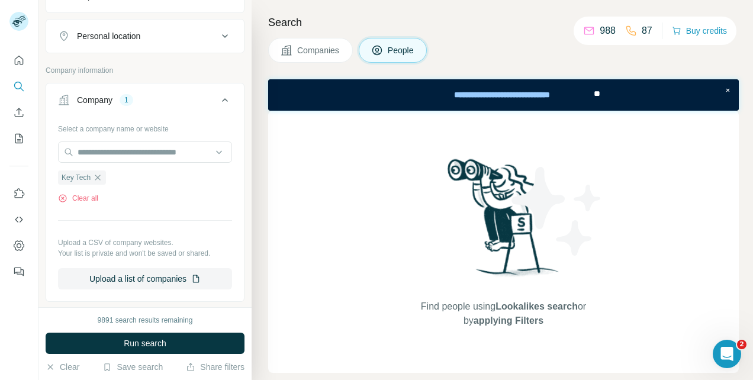
click at [117, 346] on button "Run search" at bounding box center [145, 342] width 199 height 21
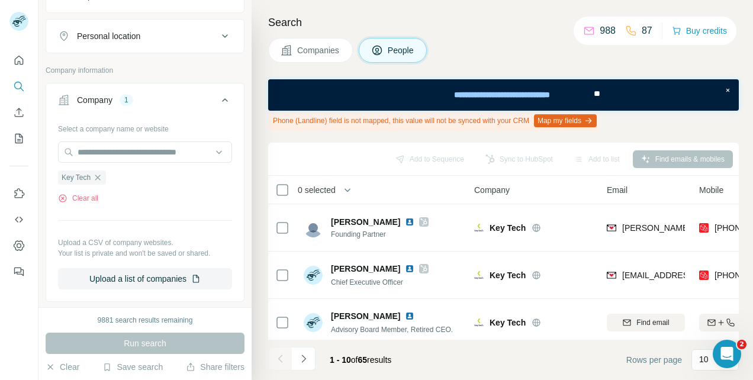
click at [96, 175] on icon "button" at bounding box center [97, 177] width 5 height 5
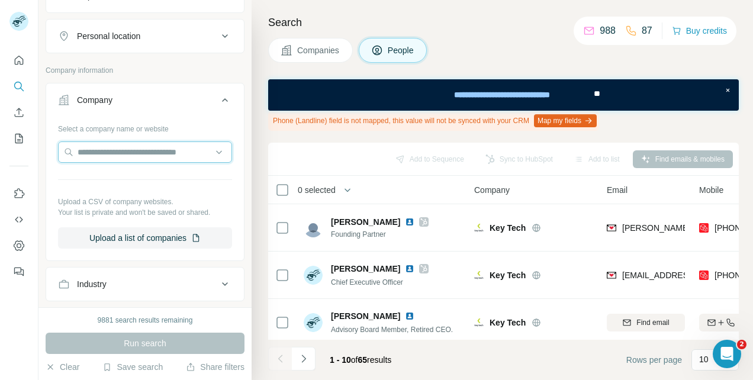
click at [104, 147] on input "text" at bounding box center [145, 151] width 174 height 21
paste input "**********"
type input "**********"
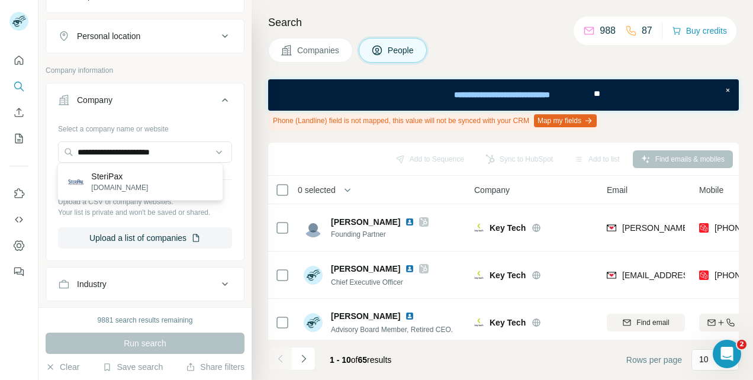
click at [108, 176] on p "SteriPax" at bounding box center [119, 176] width 57 height 12
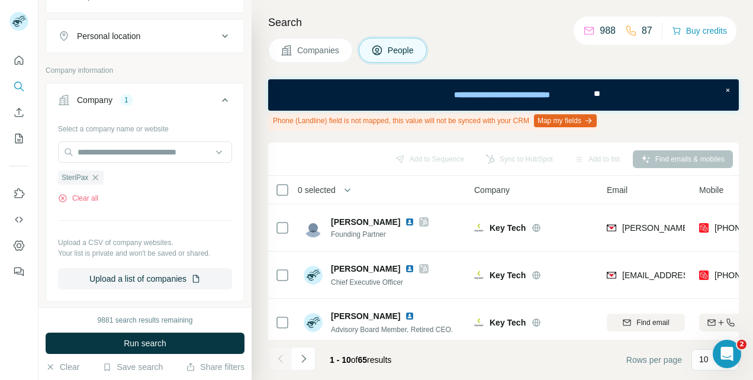
click at [127, 341] on span "Run search" at bounding box center [145, 343] width 43 height 12
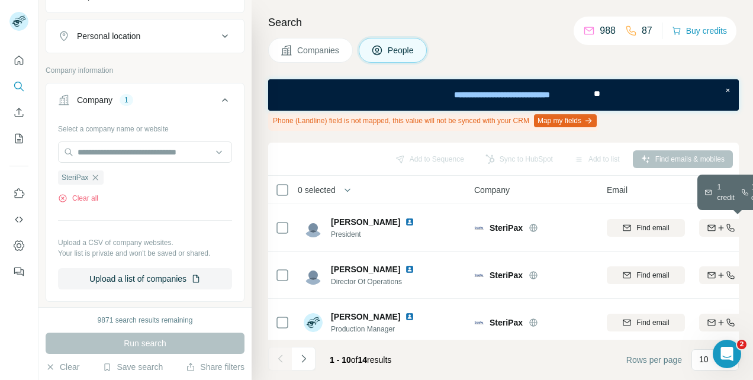
click at [716, 228] on icon "button" at bounding box center [720, 227] width 9 height 9
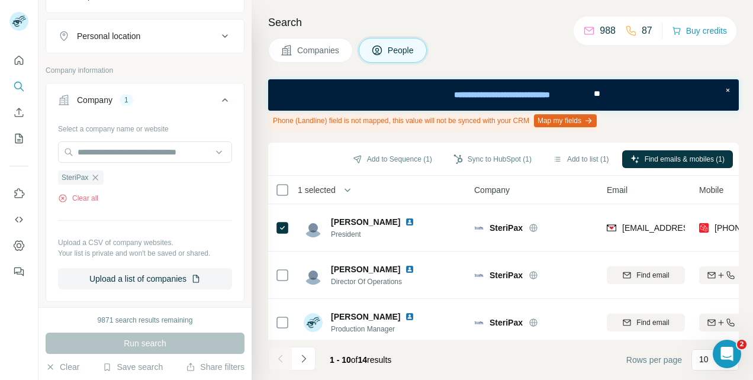
click at [490, 159] on button "Sync to HubSpot (1)" at bounding box center [492, 159] width 95 height 18
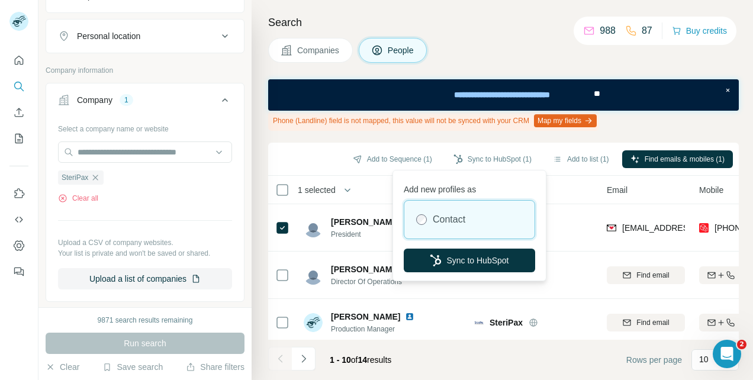
click at [468, 258] on button "Sync to HubSpot" at bounding box center [468, 260] width 131 height 24
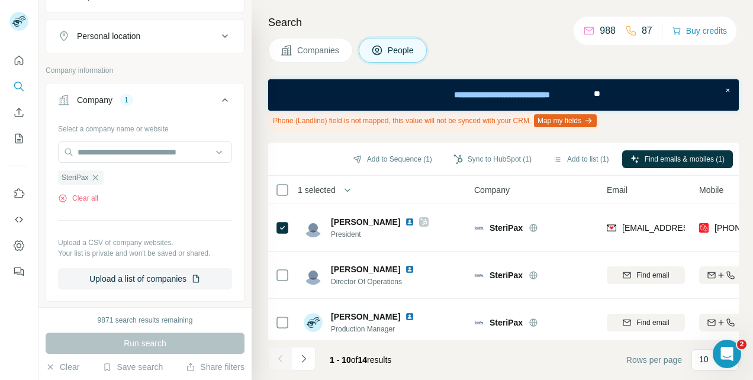
drag, startPoint x: 92, startPoint y: 174, endPoint x: 97, endPoint y: 162, distance: 12.7
click at [93, 174] on icon "button" at bounding box center [95, 177] width 9 height 9
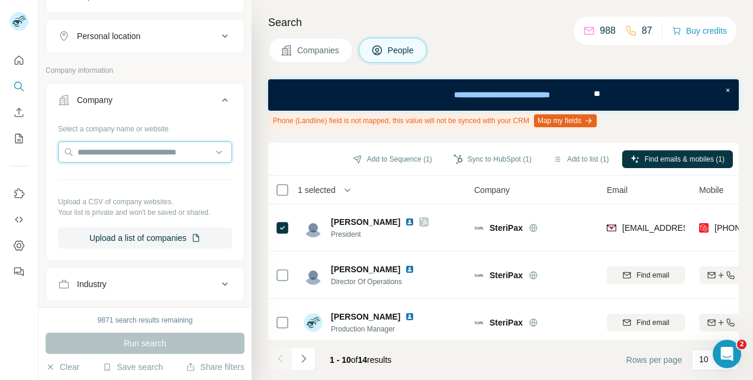
click at [101, 151] on input "text" at bounding box center [145, 151] width 174 height 21
type input "**********"
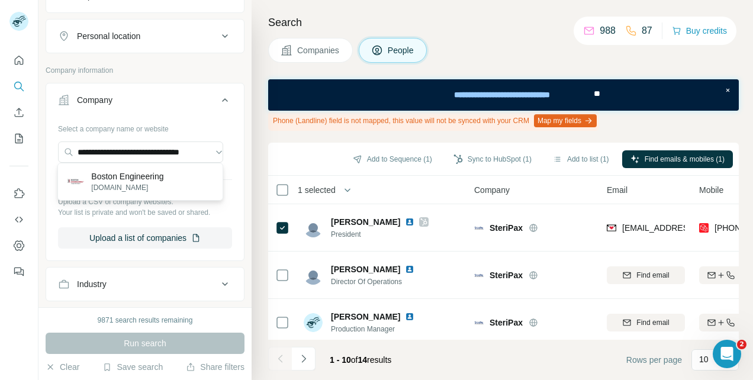
click at [114, 172] on p "Boston Engineering" at bounding box center [127, 176] width 72 height 12
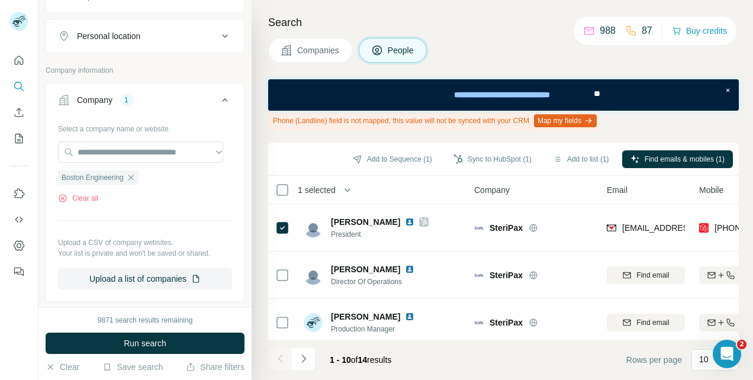
click at [140, 343] on span "Run search" at bounding box center [145, 343] width 43 height 12
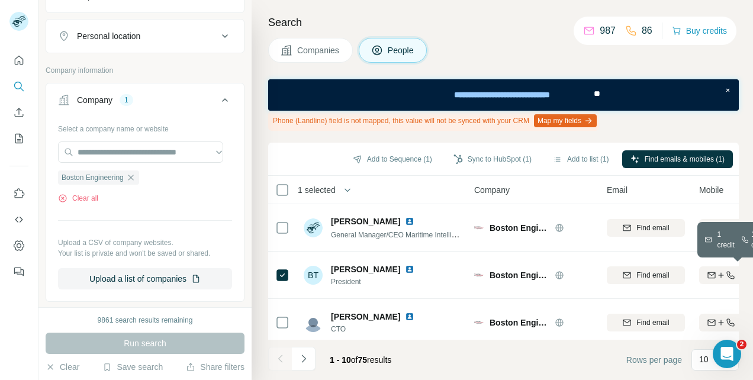
click at [716, 275] on icon "button" at bounding box center [720, 274] width 9 height 9
click at [489, 156] on button "Sync to HubSpot (1)" at bounding box center [492, 159] width 95 height 18
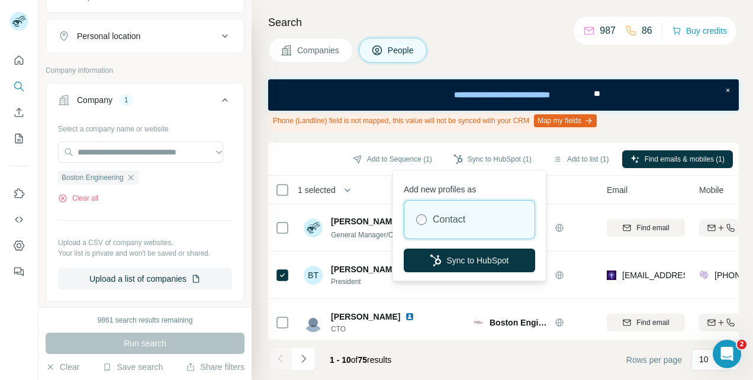
click at [467, 261] on button "Sync to HubSpot" at bounding box center [468, 260] width 131 height 24
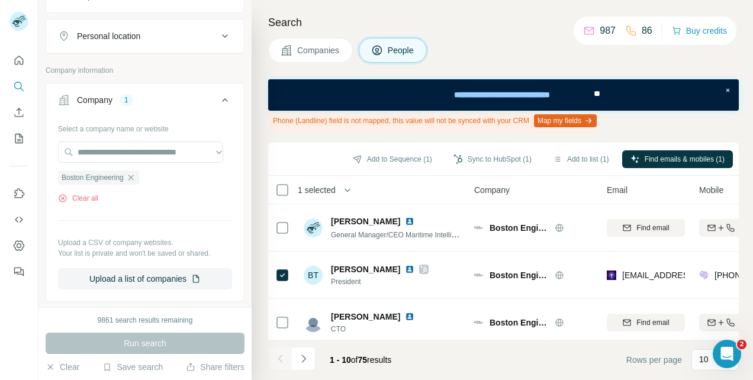
drag, startPoint x: 128, startPoint y: 174, endPoint x: 124, endPoint y: 168, distance: 6.9
click at [128, 175] on icon "button" at bounding box center [130, 177] width 5 height 5
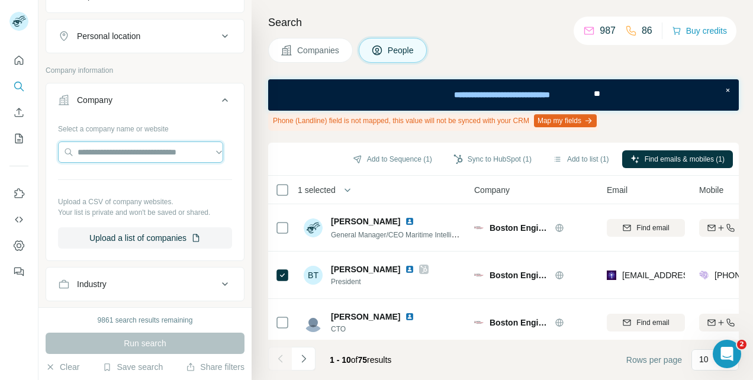
click at [115, 149] on input "text" at bounding box center [140, 151] width 165 height 21
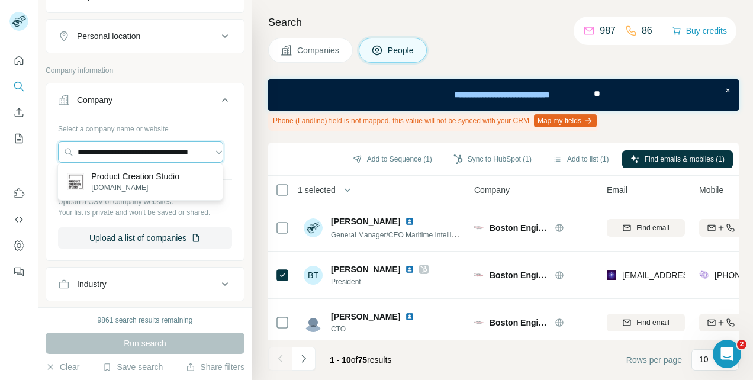
type input "**********"
click at [124, 180] on p "Product Creation Studio" at bounding box center [135, 176] width 88 height 12
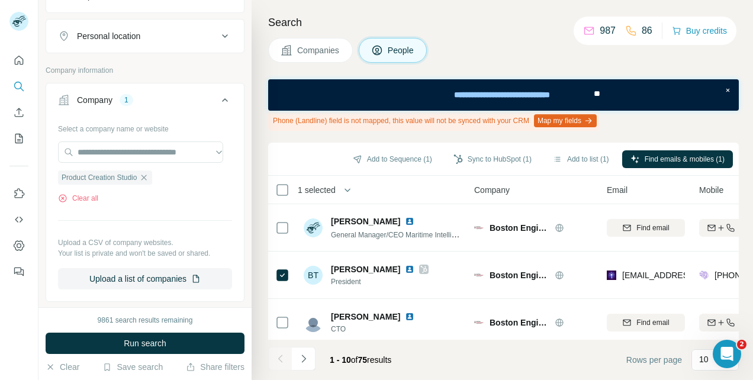
scroll to position [0, 0]
click at [130, 348] on span "Run search" at bounding box center [145, 343] width 43 height 12
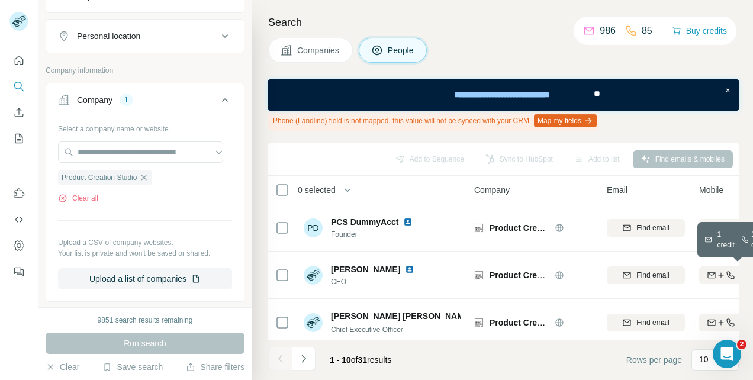
click at [716, 276] on icon "button" at bounding box center [720, 274] width 9 height 9
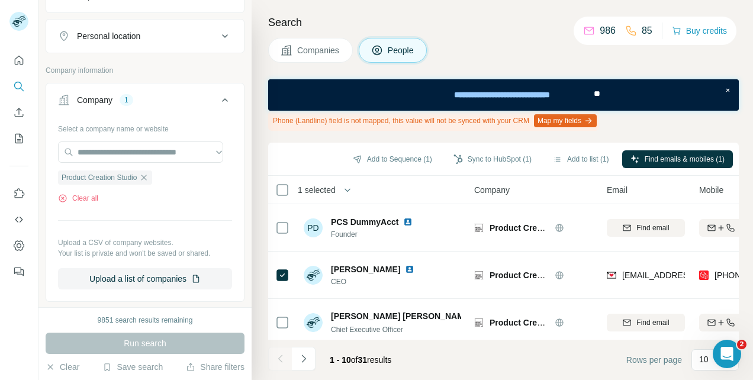
click at [494, 159] on button "Sync to HubSpot (1)" at bounding box center [492, 159] width 95 height 18
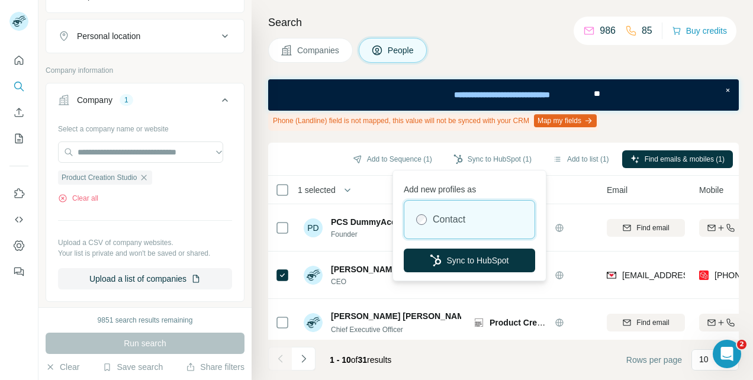
click at [482, 257] on button "Sync to HubSpot" at bounding box center [468, 260] width 131 height 24
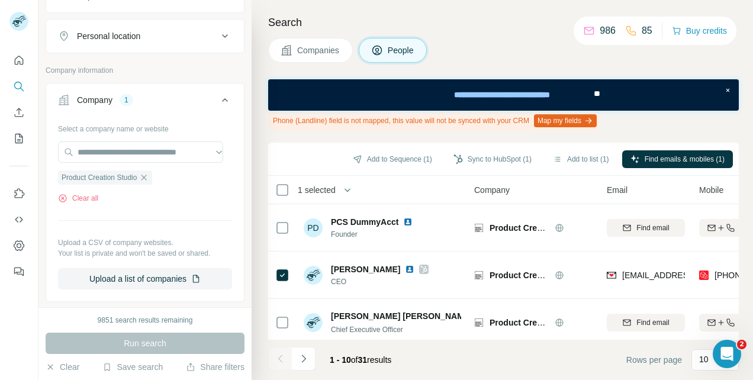
click at [141, 173] on icon "button" at bounding box center [143, 177] width 9 height 9
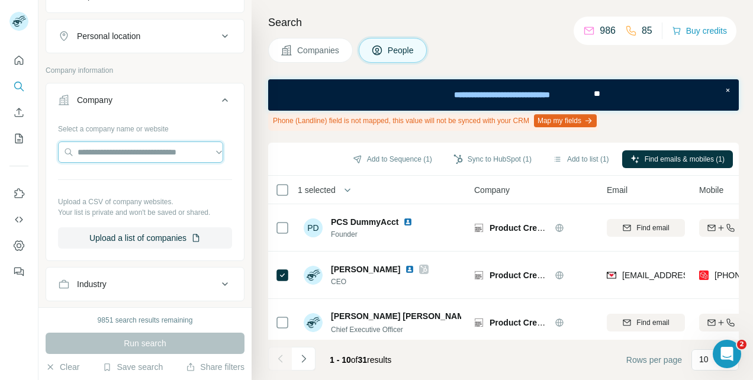
click at [141, 154] on input "text" at bounding box center [140, 151] width 165 height 21
paste input "**********"
type input "**********"
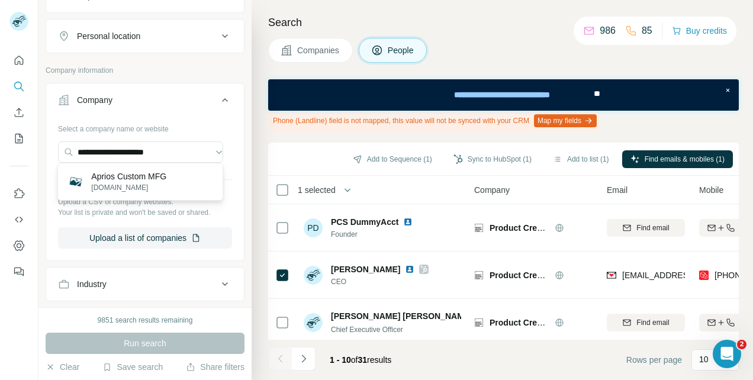
click at [122, 182] on p "[DOMAIN_NAME]" at bounding box center [128, 187] width 75 height 11
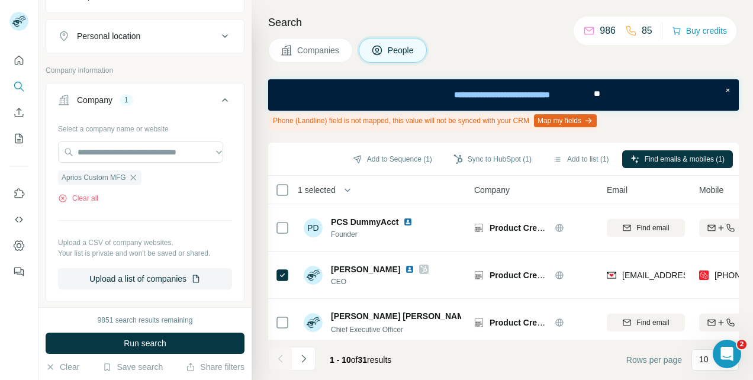
click at [123, 346] on button "Run search" at bounding box center [145, 342] width 199 height 21
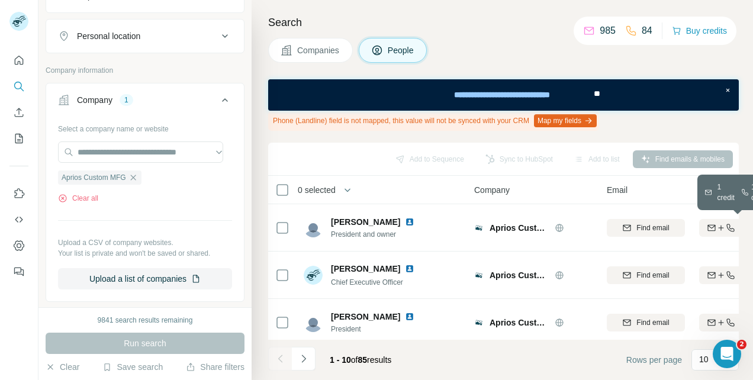
click at [712, 226] on icon "button" at bounding box center [711, 227] width 8 height 4
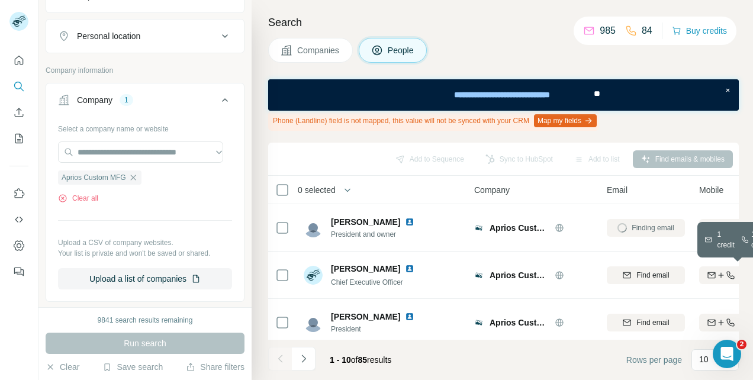
click at [716, 273] on icon "button" at bounding box center [720, 274] width 9 height 9
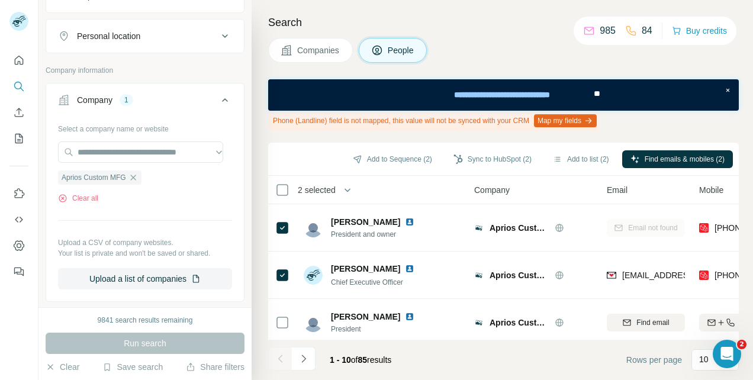
click at [517, 158] on button "Sync to HubSpot (2)" at bounding box center [492, 159] width 95 height 18
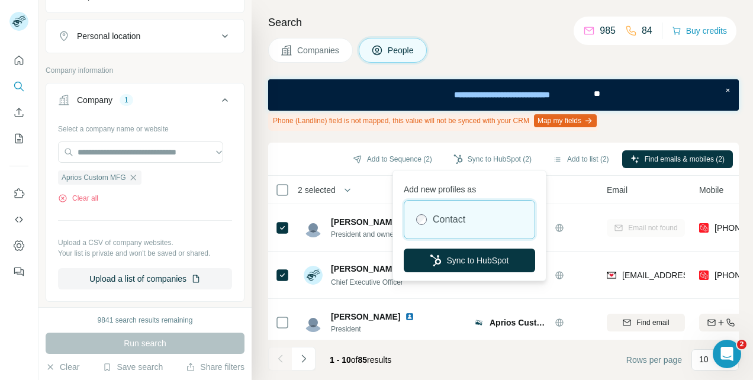
click at [457, 267] on button "Sync to HubSpot" at bounding box center [468, 260] width 131 height 24
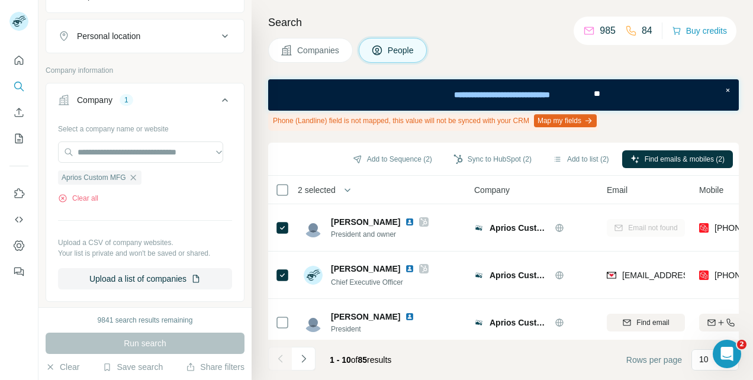
drag, startPoint x: 131, startPoint y: 177, endPoint x: 130, endPoint y: 169, distance: 9.0
click at [131, 177] on icon "button" at bounding box center [132, 177] width 9 height 9
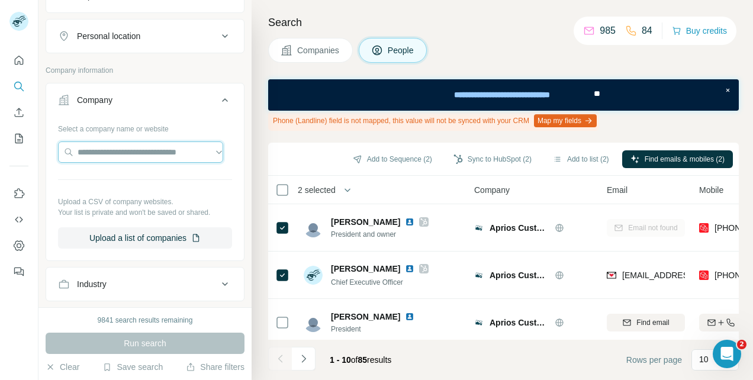
click at [128, 149] on input "text" at bounding box center [140, 151] width 165 height 21
paste input "**********"
type input "**********"
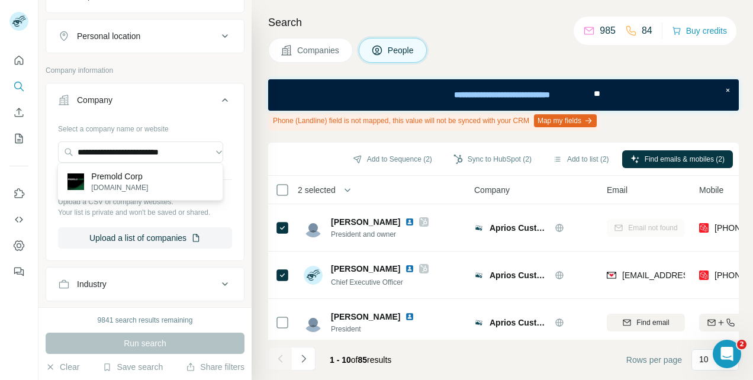
click at [115, 182] on p "[DOMAIN_NAME]" at bounding box center [119, 187] width 57 height 11
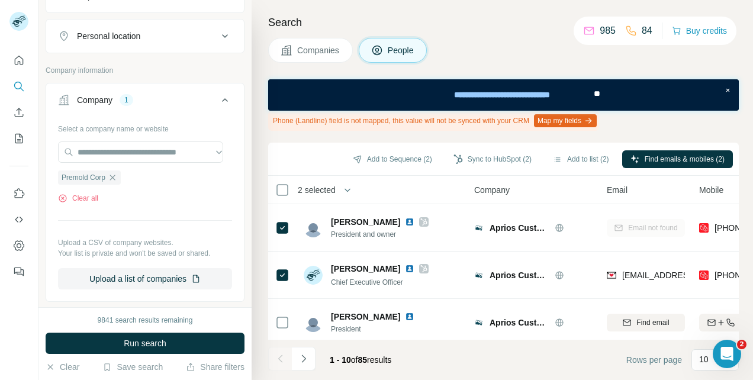
click at [135, 347] on span "Run search" at bounding box center [145, 343] width 43 height 12
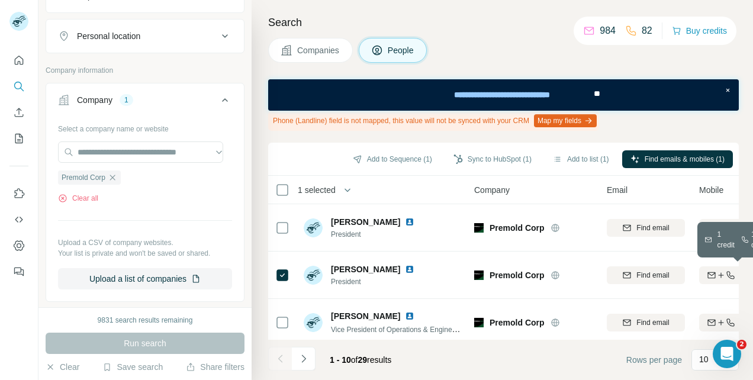
click at [715, 275] on icon "button" at bounding box center [711, 275] width 8 height 6
click at [492, 160] on button "Sync to HubSpot (1)" at bounding box center [492, 159] width 95 height 18
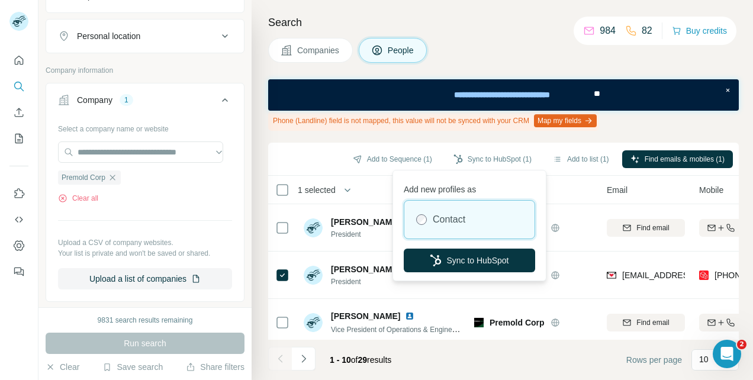
click at [476, 257] on button "Sync to HubSpot" at bounding box center [468, 260] width 131 height 24
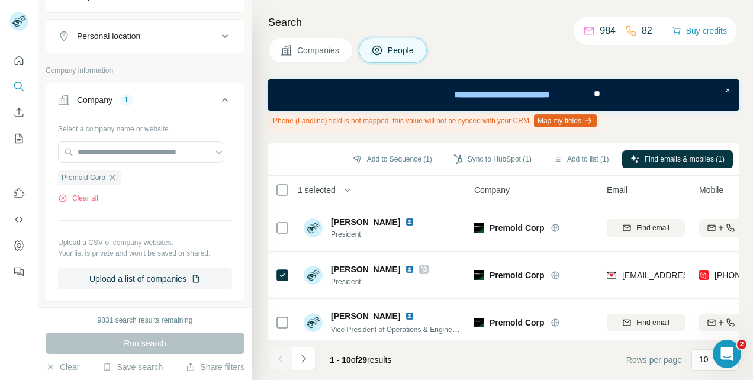
click at [114, 176] on icon "button" at bounding box center [112, 177] width 9 height 9
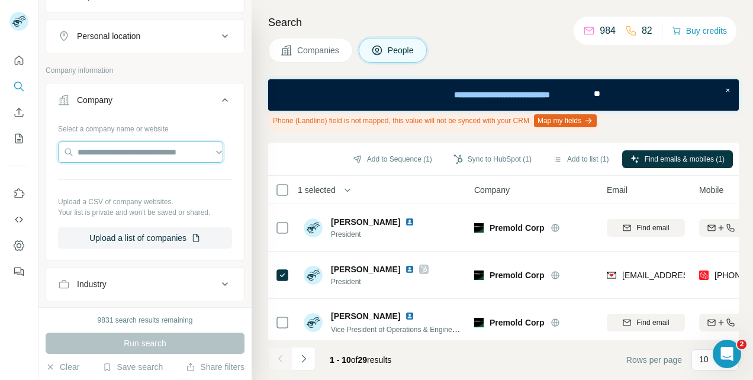
click at [115, 153] on input "text" at bounding box center [140, 151] width 165 height 21
type input "**********"
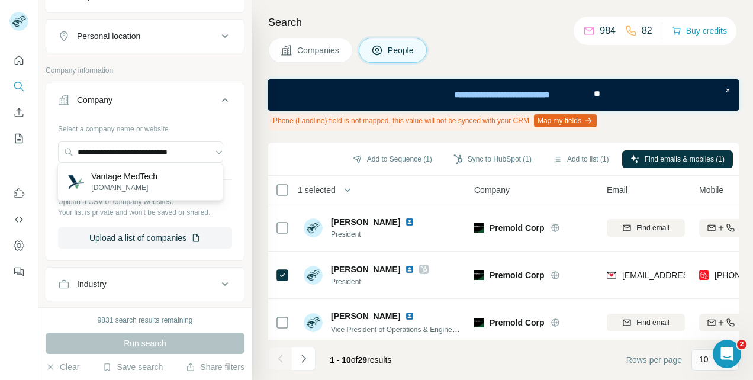
click at [122, 174] on p "Vantage MedTech" at bounding box center [124, 176] width 66 height 12
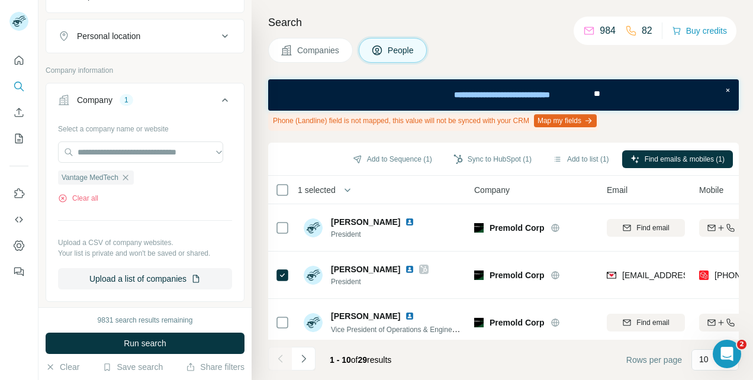
click at [127, 348] on span "Run search" at bounding box center [145, 343] width 43 height 12
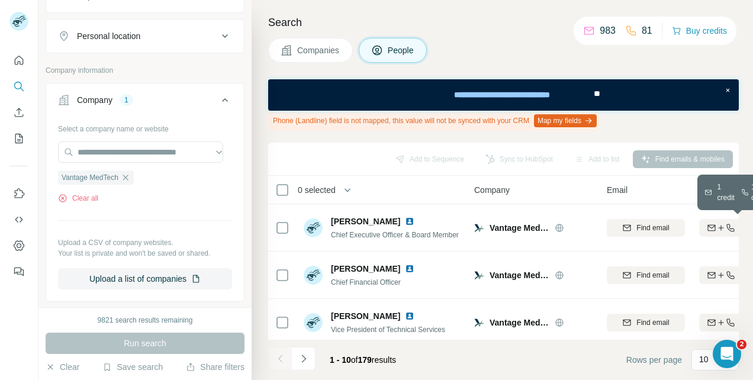
click at [718, 227] on icon "button" at bounding box center [720, 227] width 9 height 9
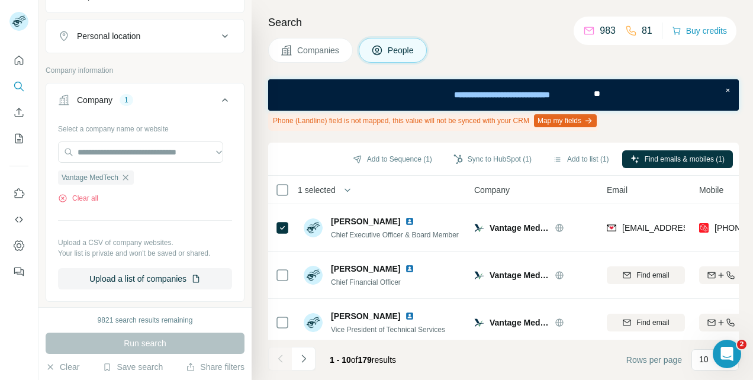
click at [505, 158] on button "Sync to HubSpot (1)" at bounding box center [492, 159] width 95 height 18
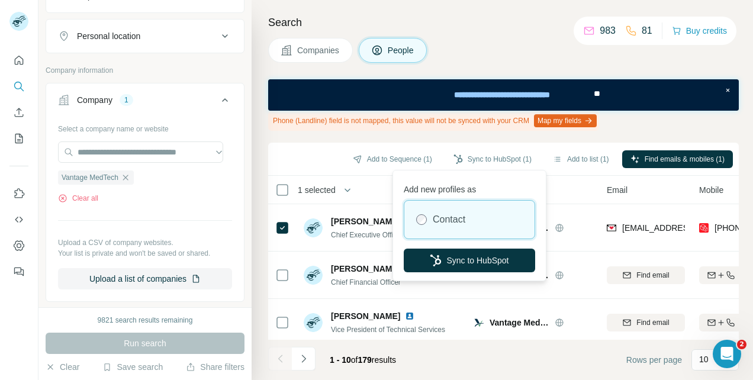
click at [444, 257] on button "Sync to HubSpot" at bounding box center [468, 260] width 131 height 24
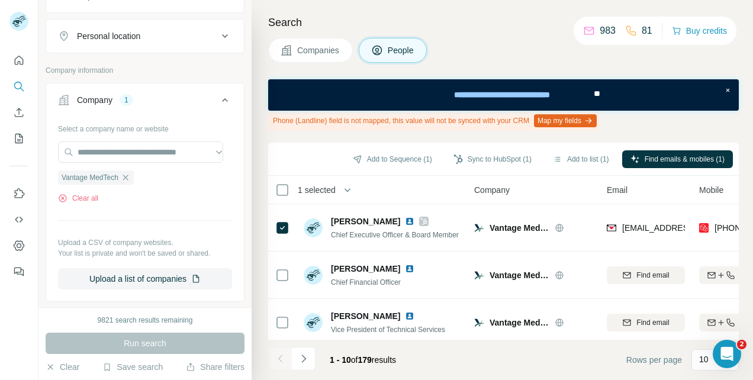
click at [128, 179] on icon "button" at bounding box center [125, 177] width 9 height 9
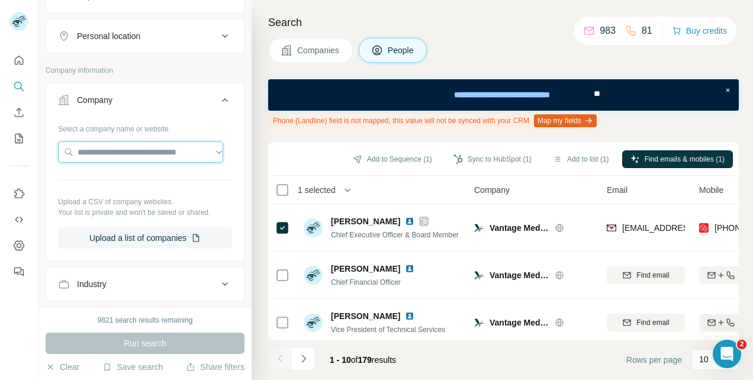
click at [129, 150] on input "text" at bounding box center [140, 151] width 165 height 21
type input "**********"
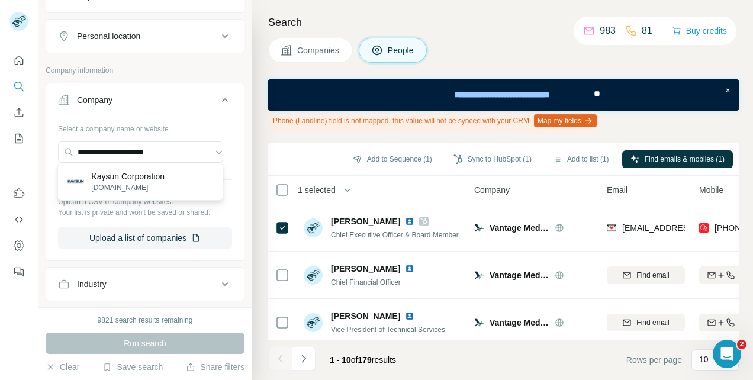
click at [129, 180] on p "Kaysun Corporation" at bounding box center [127, 176] width 73 height 12
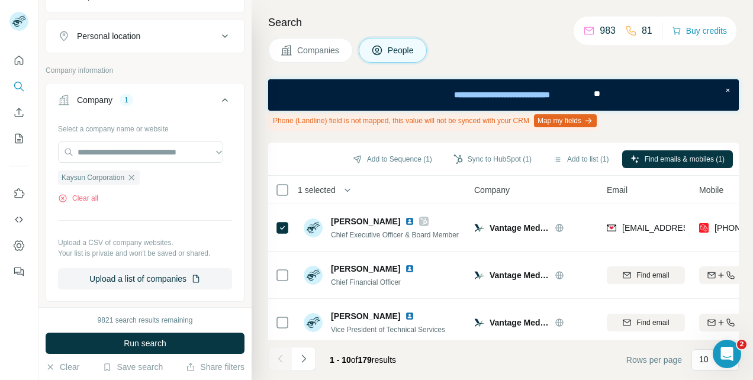
click at [124, 343] on span "Run search" at bounding box center [145, 343] width 43 height 12
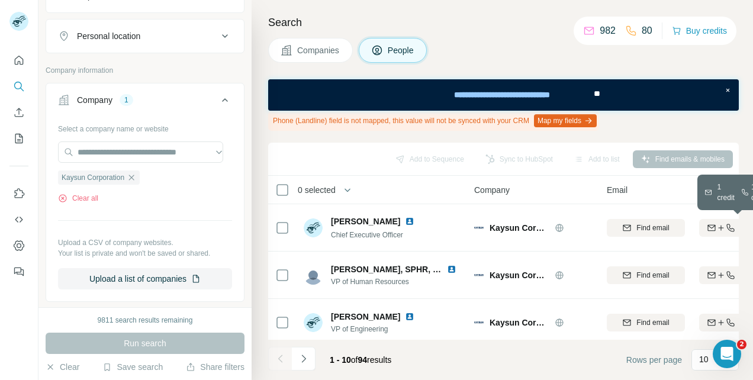
click at [713, 224] on icon "button" at bounding box center [710, 227] width 9 height 9
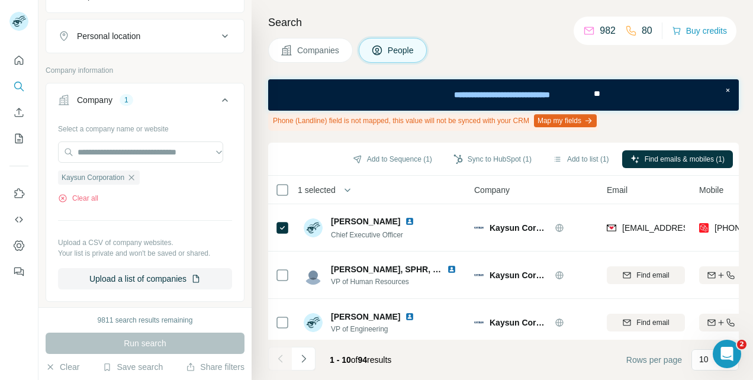
click at [495, 157] on button "Sync to HubSpot (1)" at bounding box center [492, 159] width 95 height 18
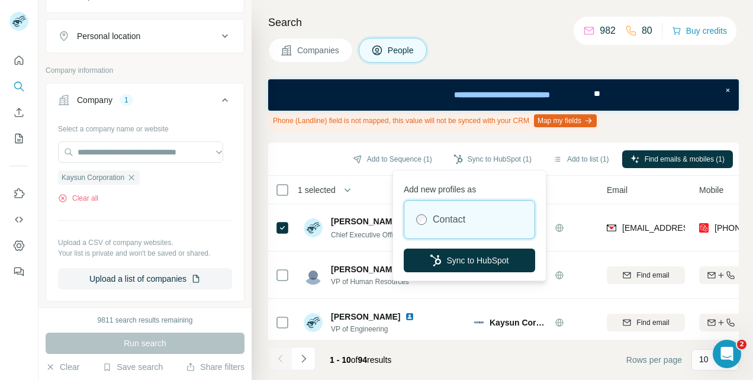
click at [491, 261] on button "Sync to HubSpot" at bounding box center [468, 260] width 131 height 24
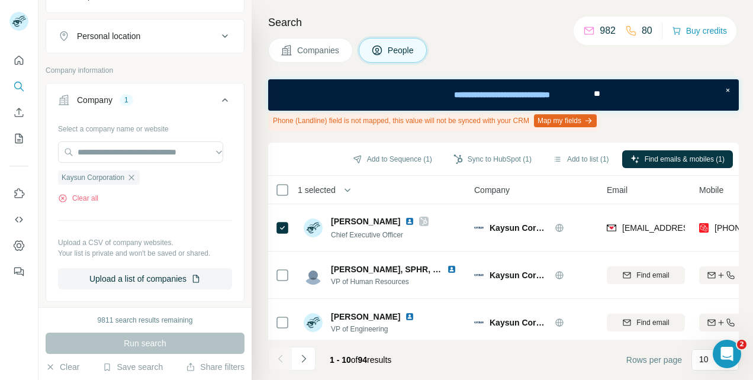
click at [129, 179] on icon "button" at bounding box center [131, 177] width 9 height 9
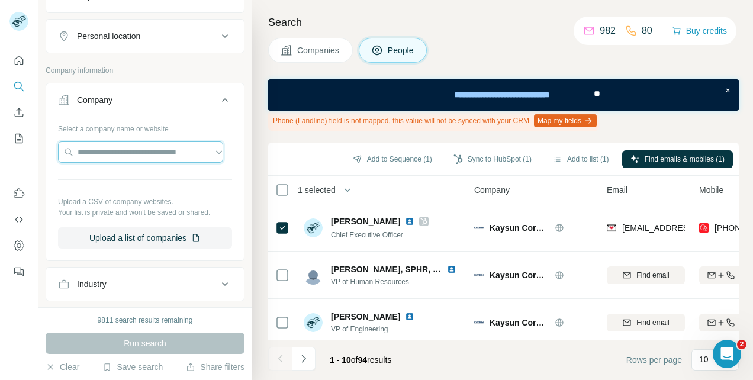
click at [111, 152] on input "text" at bounding box center [140, 151] width 165 height 21
paste input "**********"
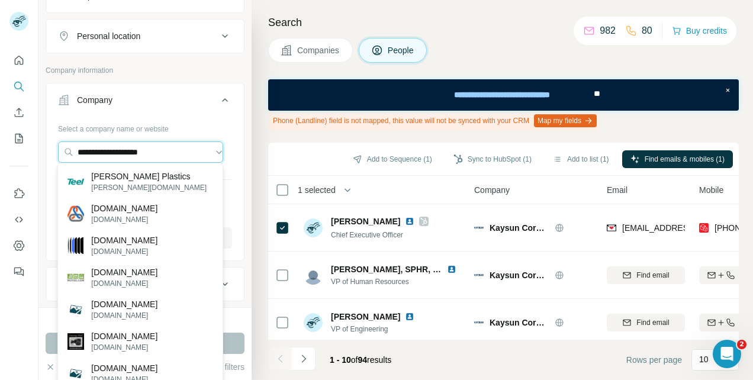
type input "**********"
click at [122, 179] on p "[PERSON_NAME] Plastics" at bounding box center [148, 176] width 115 height 12
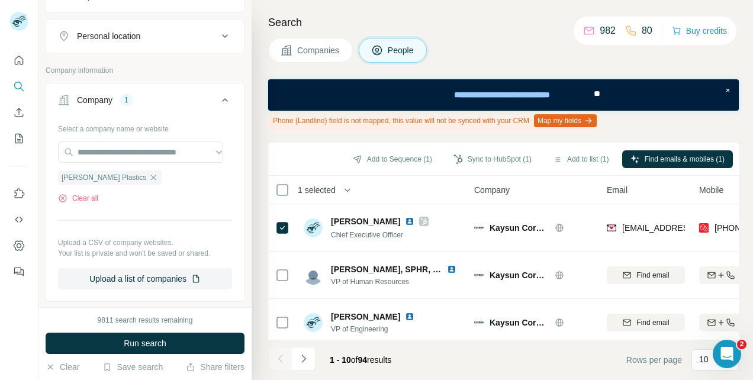
click at [141, 347] on span "Run search" at bounding box center [145, 343] width 43 height 12
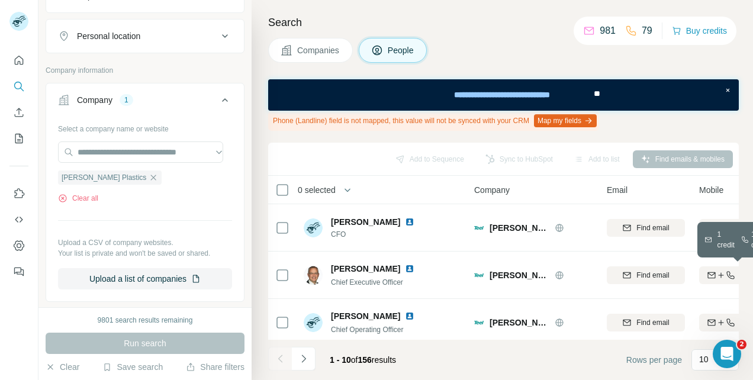
click at [718, 272] on icon "button" at bounding box center [720, 274] width 9 height 9
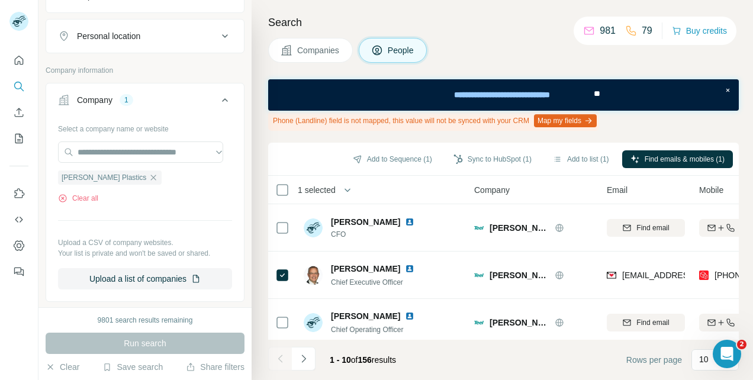
click at [485, 156] on button "Sync to HubSpot (1)" at bounding box center [492, 159] width 95 height 18
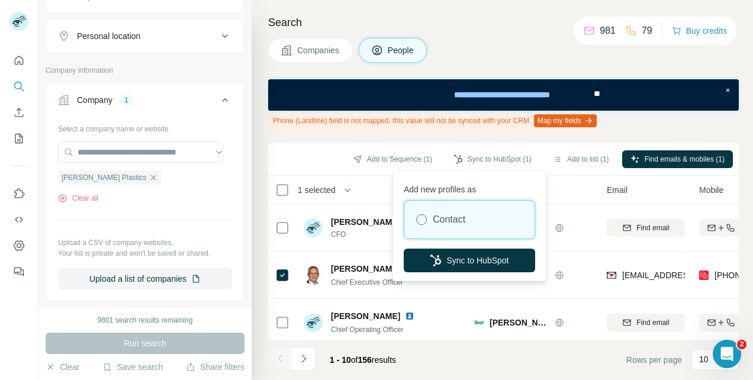
click at [479, 263] on button "Sync to HubSpot" at bounding box center [468, 260] width 131 height 24
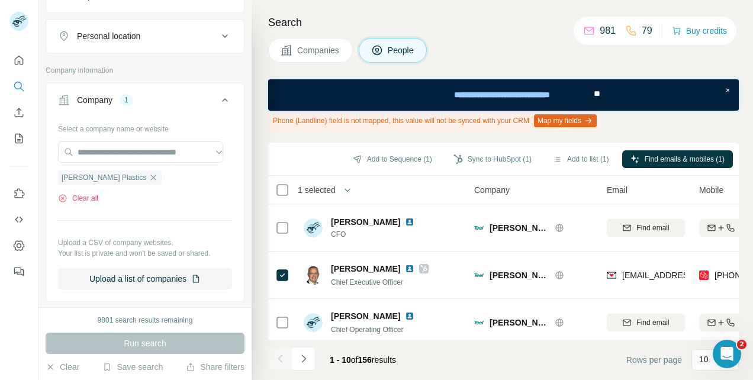
click at [83, 195] on button "Clear all" at bounding box center [78, 198] width 40 height 11
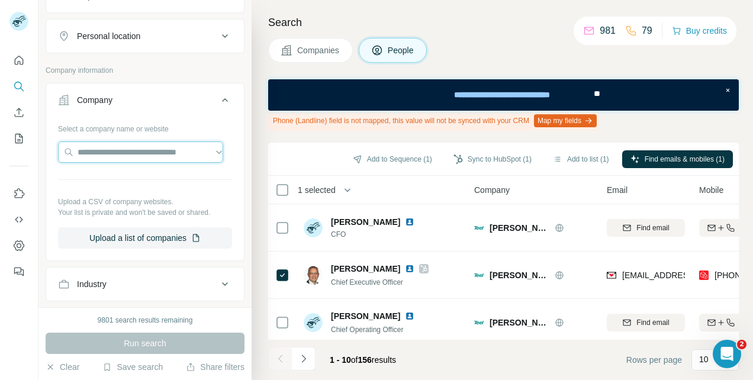
click at [107, 150] on input "text" at bounding box center [140, 151] width 165 height 21
paste input "**********"
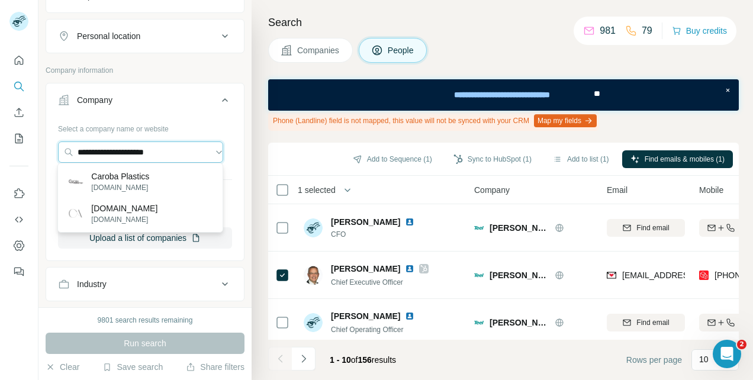
type input "**********"
click at [114, 179] on p "Caroba Plastics" at bounding box center [120, 176] width 58 height 12
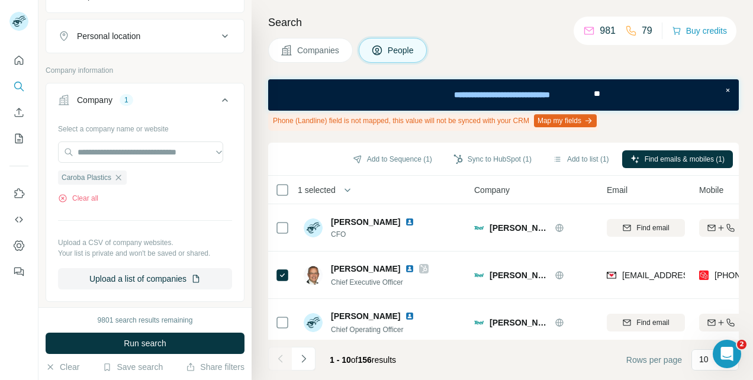
click at [121, 345] on button "Run search" at bounding box center [145, 342] width 199 height 21
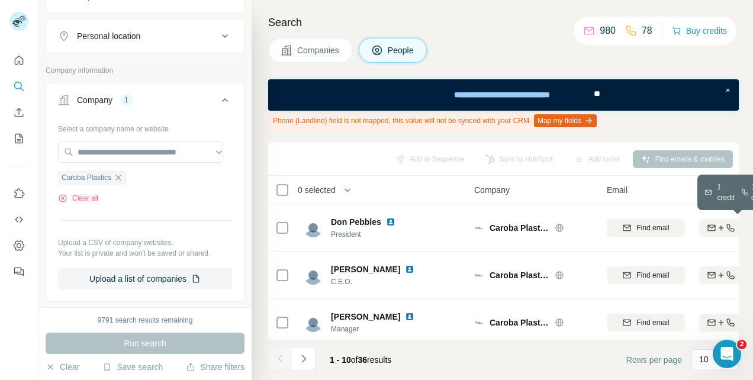
click at [715, 224] on icon "button" at bounding box center [710, 227] width 9 height 9
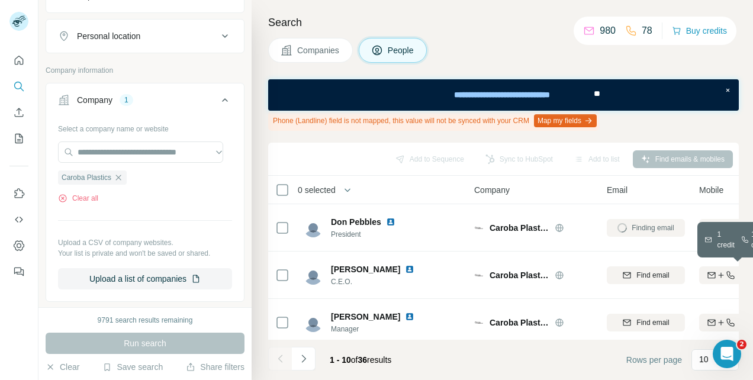
click at [712, 272] on icon "button" at bounding box center [710, 274] width 9 height 9
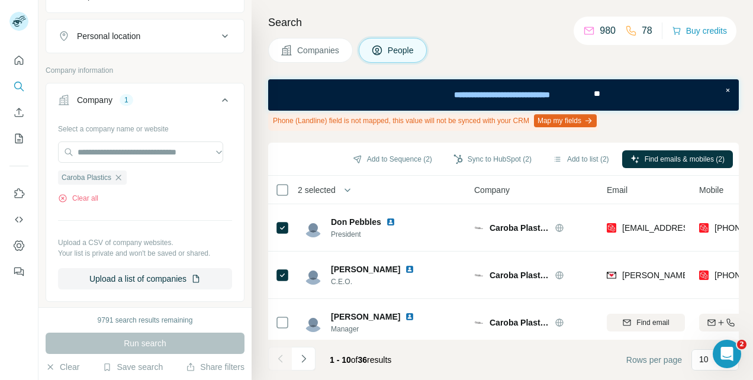
click at [492, 157] on button "Sync to HubSpot (2)" at bounding box center [492, 159] width 95 height 18
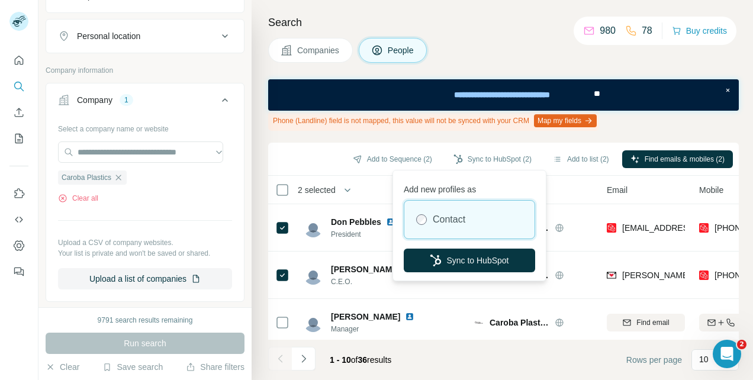
click at [469, 260] on button "Sync to HubSpot" at bounding box center [468, 260] width 131 height 24
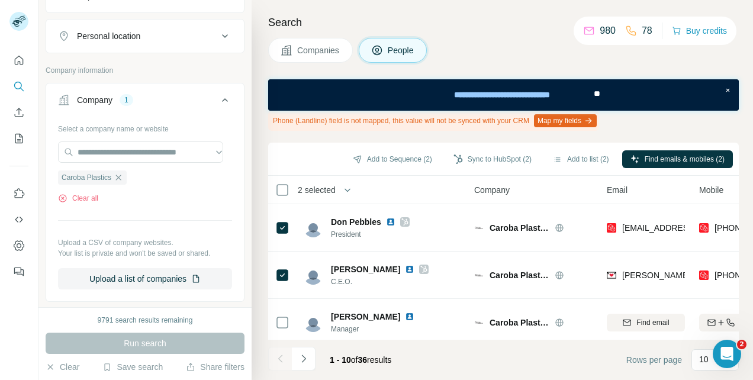
click at [120, 174] on icon "button" at bounding box center [118, 177] width 9 height 9
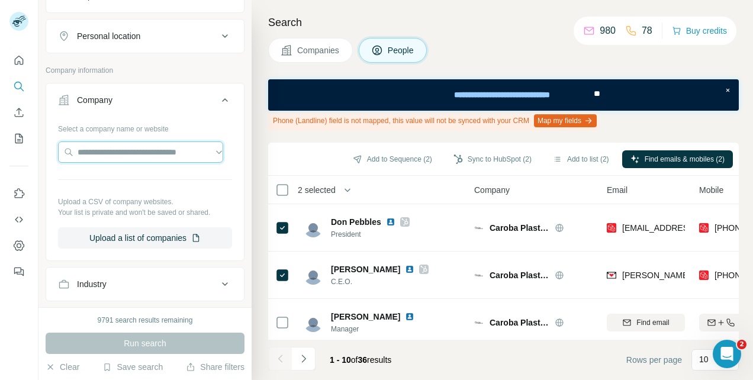
click at [122, 149] on input "text" at bounding box center [140, 151] width 165 height 21
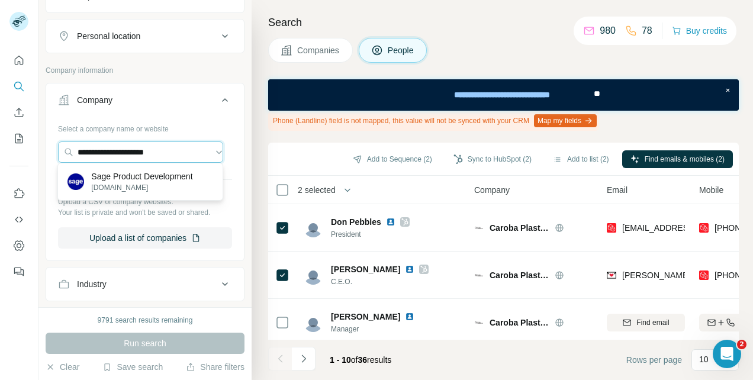
type input "**********"
click at [115, 173] on p "Sage Product Development" at bounding box center [141, 176] width 101 height 12
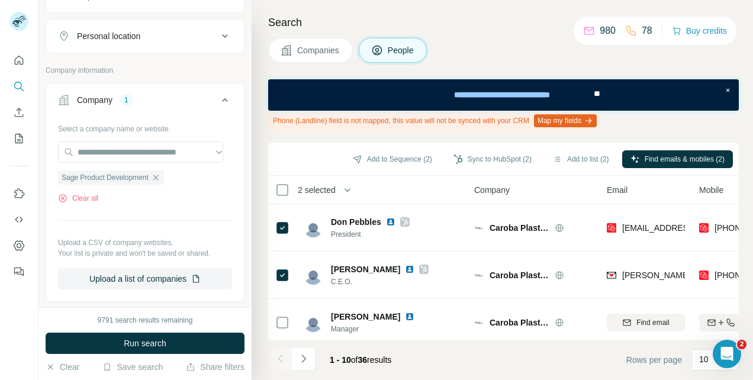
click at [135, 340] on span "Run search" at bounding box center [145, 343] width 43 height 12
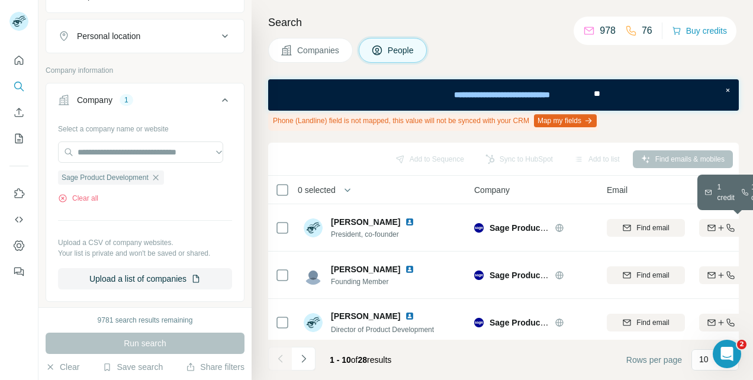
click at [712, 227] on icon "button" at bounding box center [710, 227] width 9 height 9
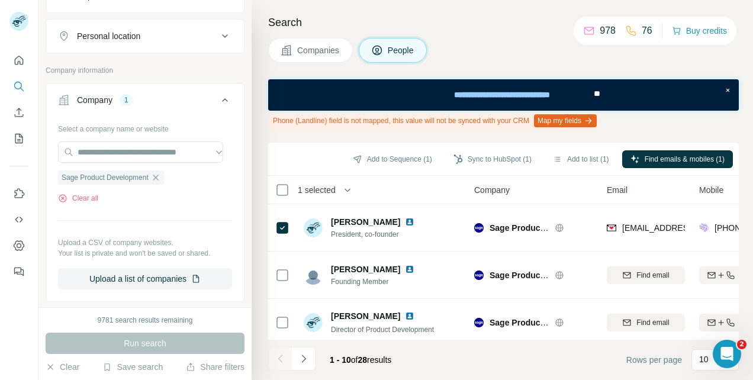
click at [479, 156] on button "Sync to HubSpot (1)" at bounding box center [492, 159] width 95 height 18
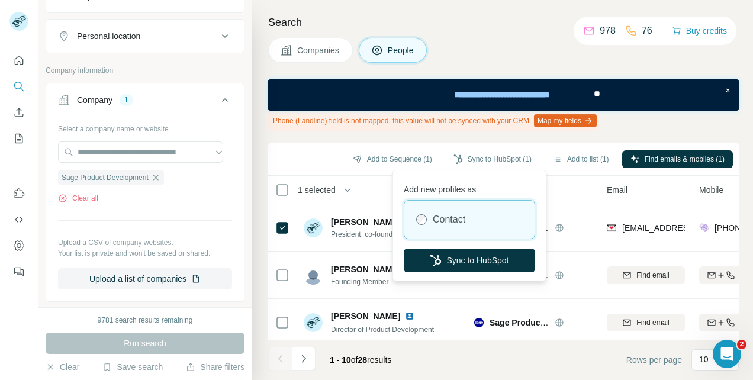
click at [467, 263] on button "Sync to HubSpot" at bounding box center [468, 260] width 131 height 24
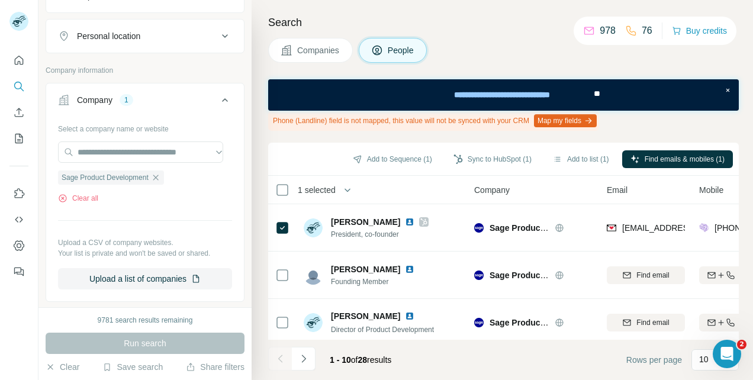
drag, startPoint x: 153, startPoint y: 175, endPoint x: 146, endPoint y: 167, distance: 10.1
click at [153, 175] on icon "button" at bounding box center [155, 177] width 9 height 9
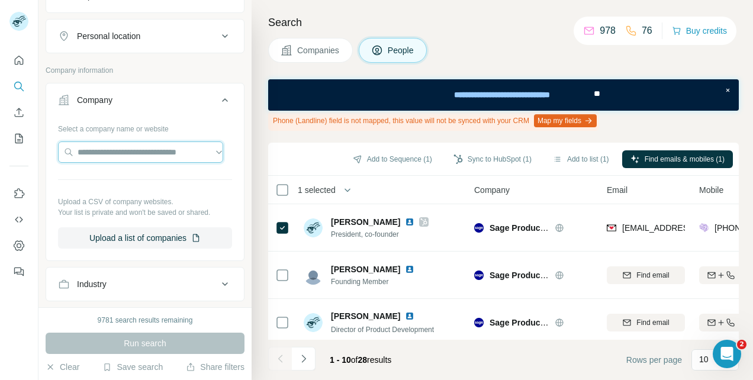
click at [121, 149] on input "text" at bounding box center [140, 151] width 165 height 21
type input "**********"
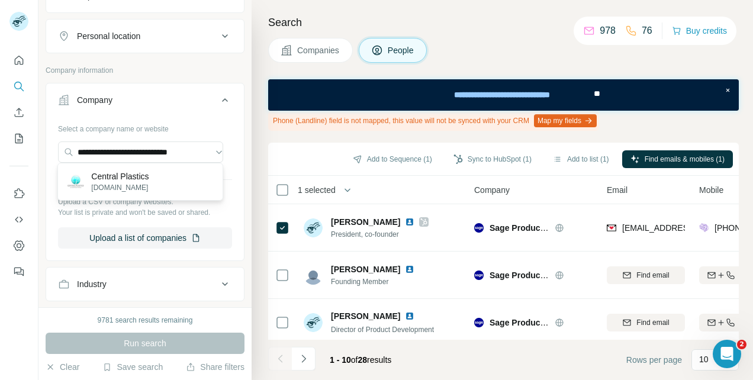
click at [121, 178] on p "Central Plastics" at bounding box center [119, 176] width 57 height 12
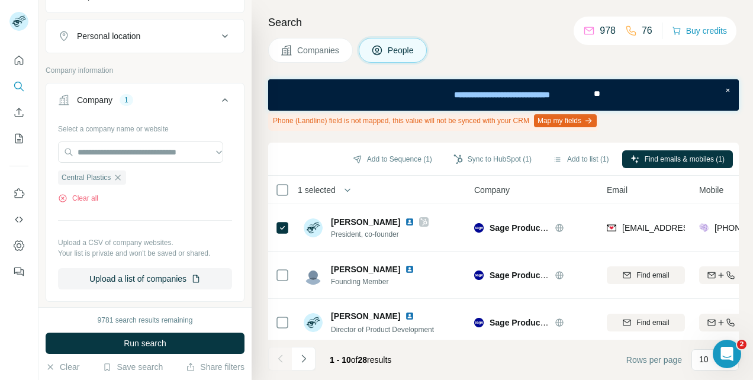
click at [154, 345] on span "Run search" at bounding box center [145, 343] width 43 height 12
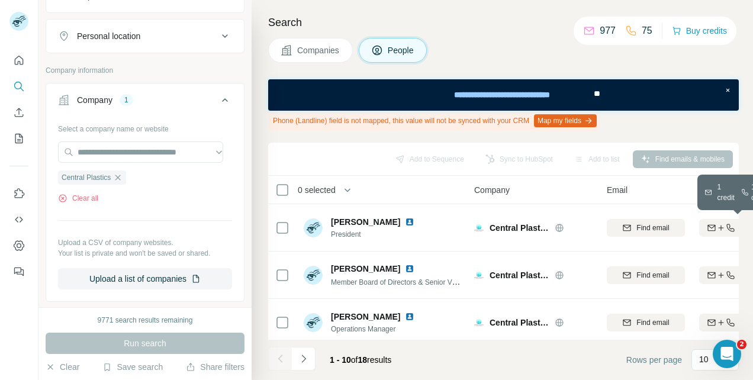
click at [716, 230] on icon "button" at bounding box center [720, 227] width 9 height 9
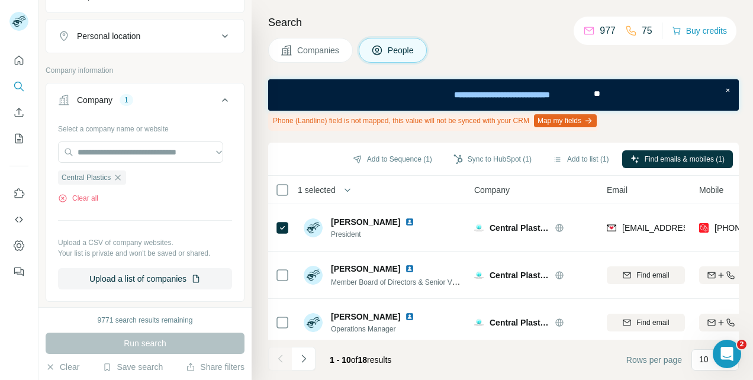
click at [471, 156] on button "Sync to HubSpot (1)" at bounding box center [492, 159] width 95 height 18
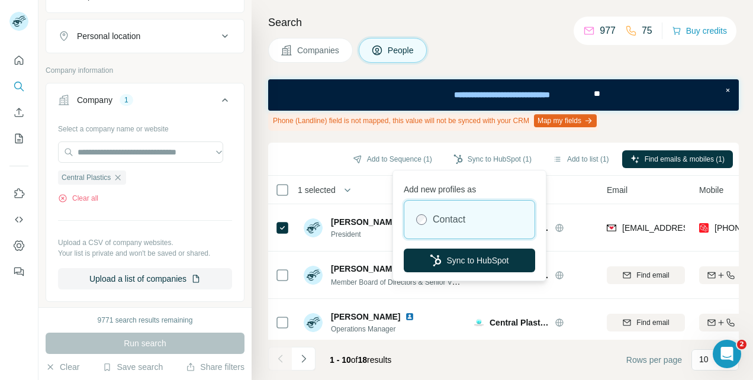
click at [461, 262] on button "Sync to HubSpot" at bounding box center [468, 260] width 131 height 24
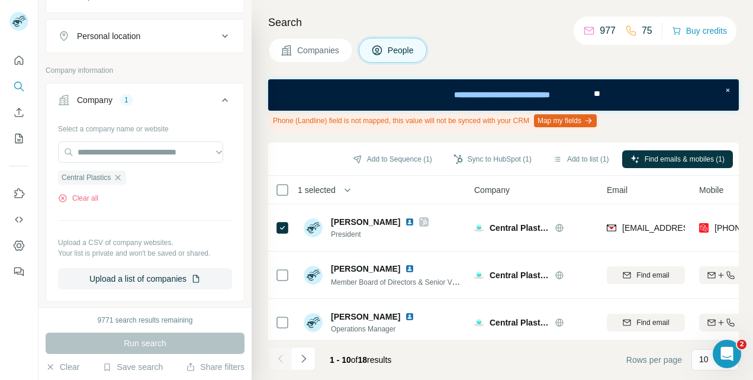
drag, startPoint x: 120, startPoint y: 176, endPoint x: 120, endPoint y: 169, distance: 7.1
click at [120, 175] on icon "button" at bounding box center [117, 177] width 9 height 9
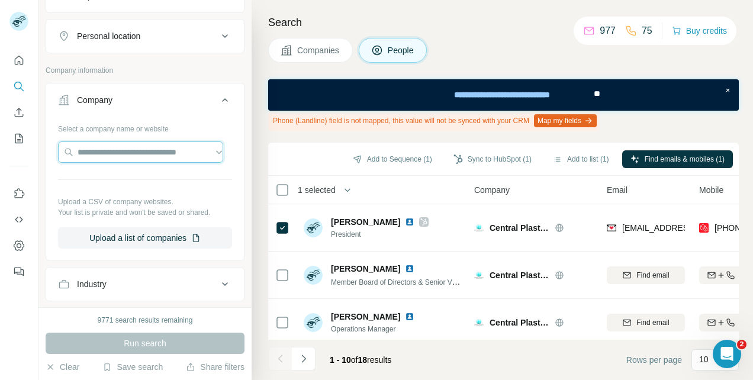
click at [119, 150] on input "text" at bounding box center [140, 151] width 165 height 21
paste input "**********"
type input "**********"
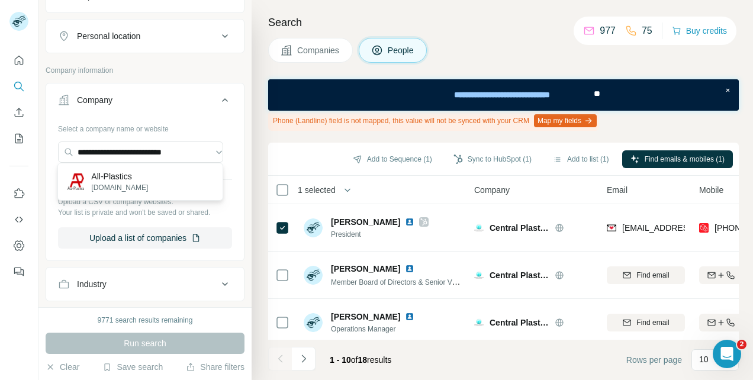
click at [122, 179] on p "All-Plastics" at bounding box center [119, 176] width 57 height 12
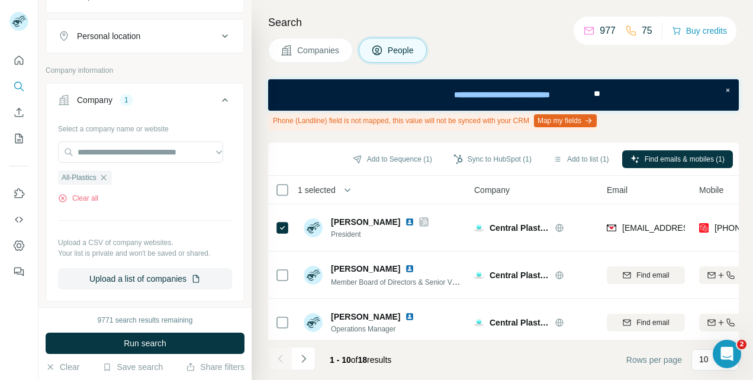
click at [123, 342] on button "Run search" at bounding box center [145, 342] width 199 height 21
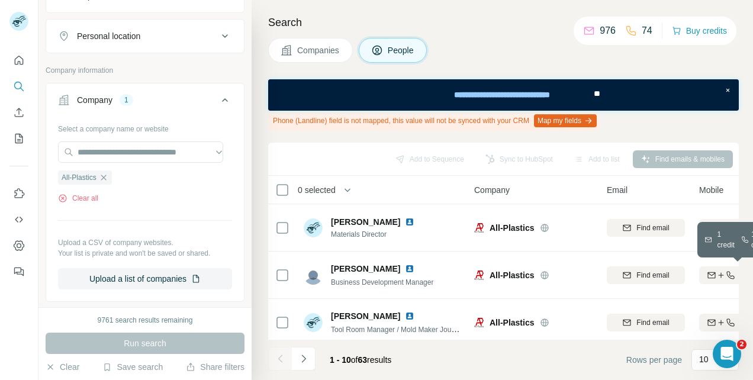
click at [714, 272] on icon "button" at bounding box center [711, 274] width 8 height 4
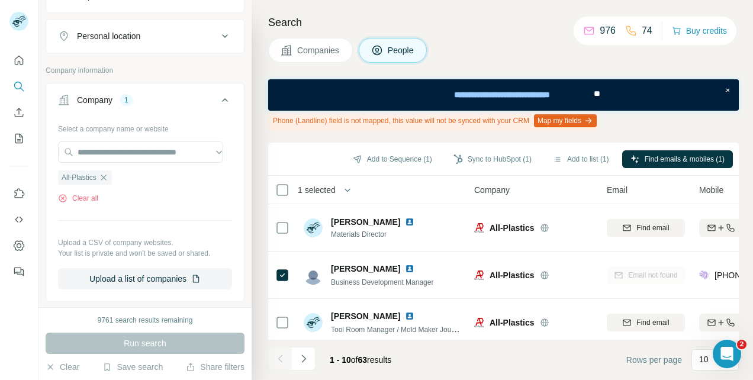
click at [497, 157] on button "Sync to HubSpot (1)" at bounding box center [492, 159] width 95 height 18
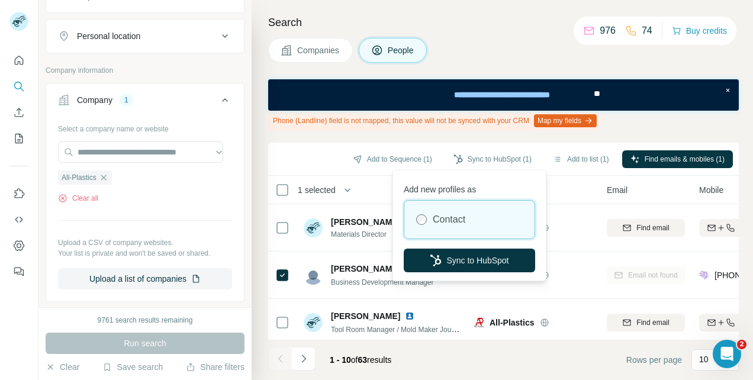
click at [465, 262] on button "Sync to HubSpot" at bounding box center [468, 260] width 131 height 24
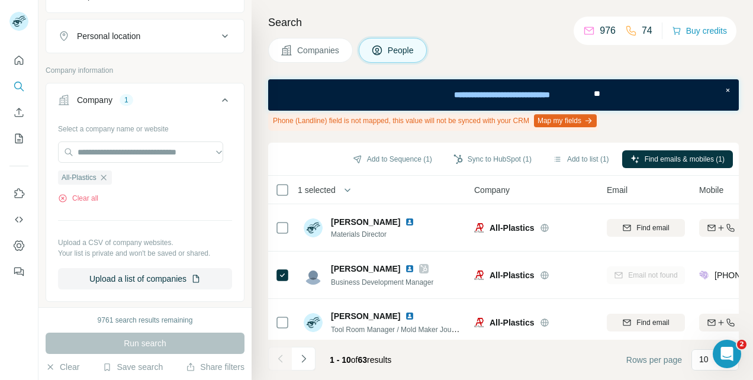
drag, startPoint x: 101, startPoint y: 173, endPoint x: 109, endPoint y: 161, distance: 14.4
click at [101, 173] on icon "button" at bounding box center [103, 177] width 9 height 9
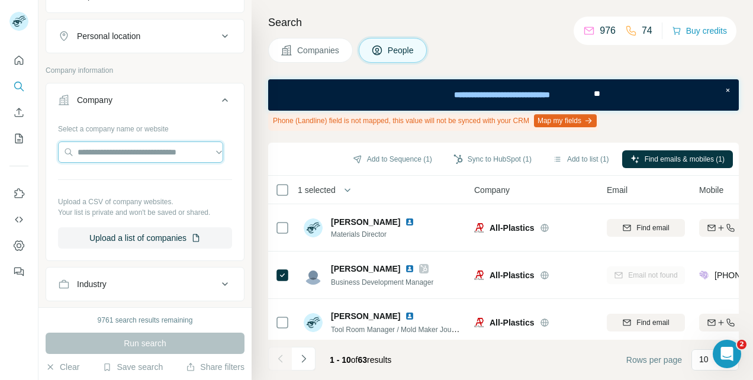
click at [112, 150] on input "text" at bounding box center [140, 151] width 165 height 21
paste input "**********"
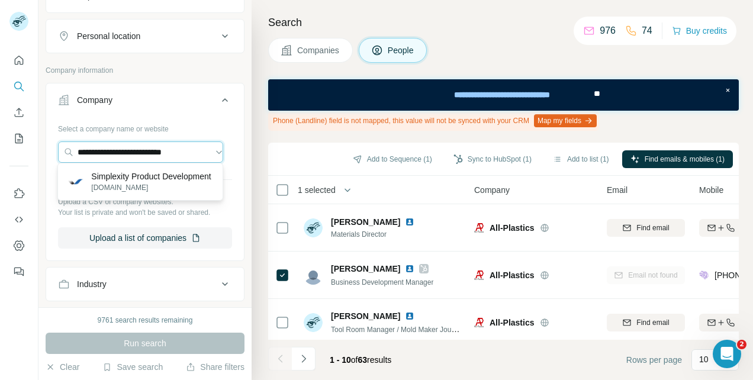
type input "**********"
click at [112, 179] on p "Simplexity Product Development" at bounding box center [151, 176] width 120 height 12
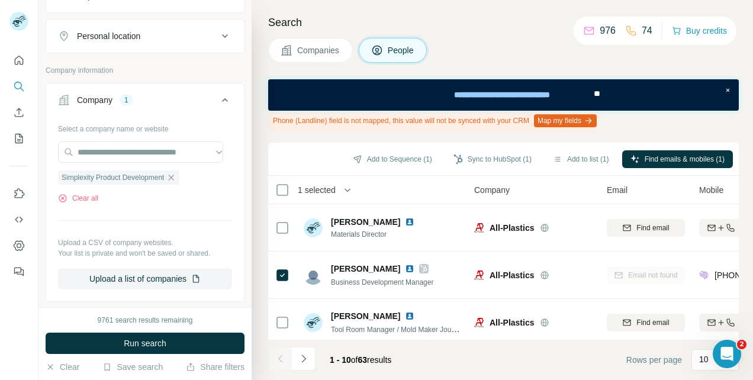
click at [124, 347] on span "Run search" at bounding box center [145, 343] width 43 height 12
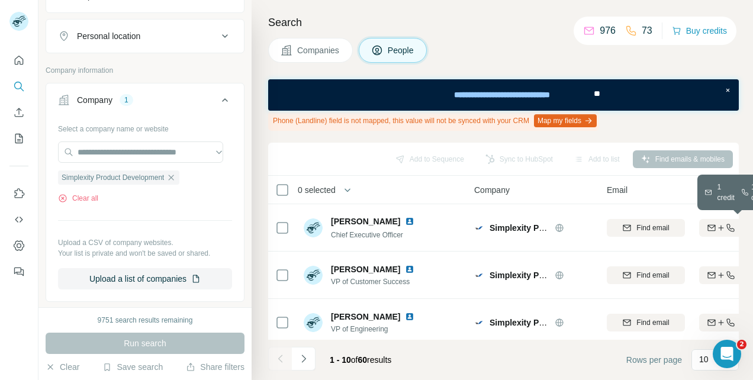
click at [713, 224] on icon "button" at bounding box center [710, 227] width 9 height 9
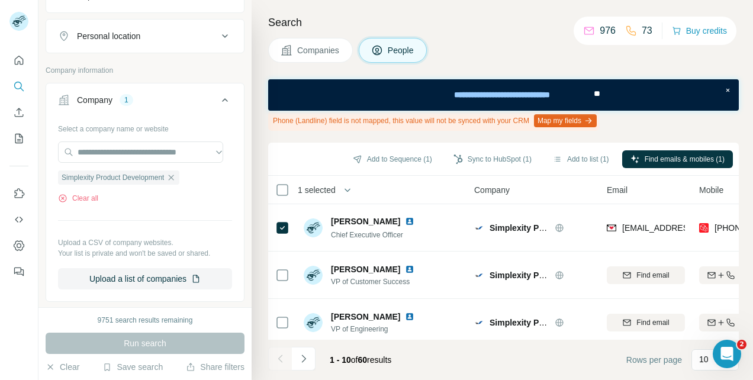
click at [495, 154] on button "Sync to HubSpot (1)" at bounding box center [492, 159] width 95 height 18
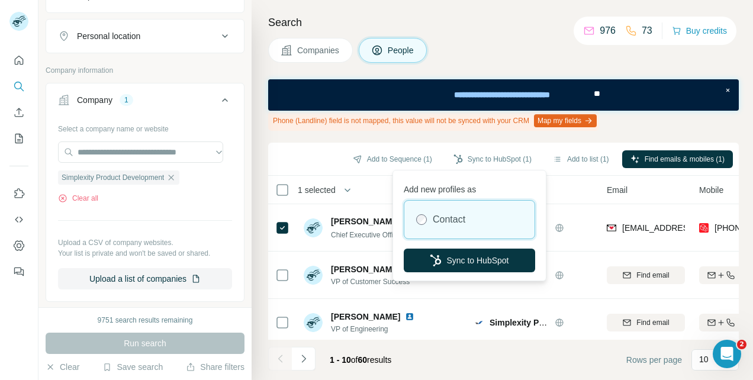
click at [492, 261] on button "Sync to HubSpot" at bounding box center [468, 260] width 131 height 24
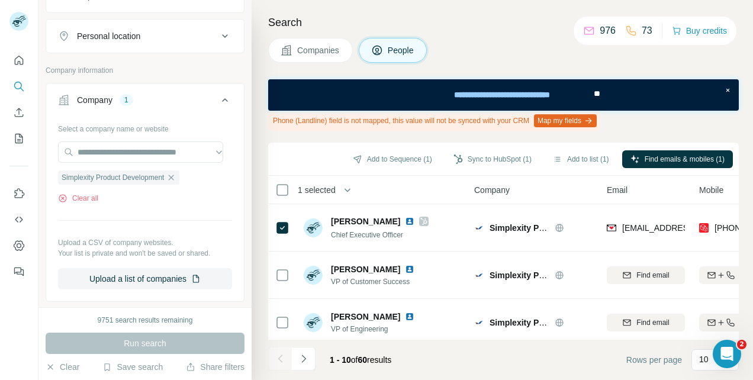
click at [172, 176] on icon "button" at bounding box center [171, 177] width 5 height 5
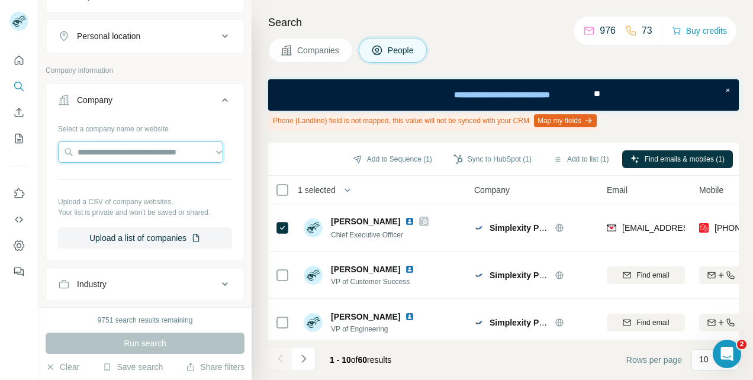
click at [146, 149] on input "text" at bounding box center [140, 151] width 165 height 21
type input "**********"
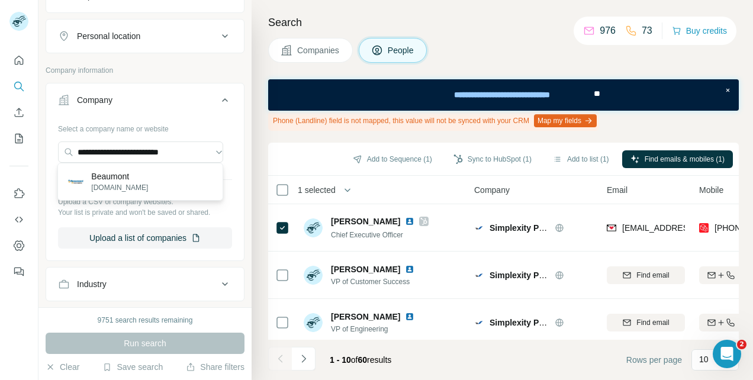
click at [97, 182] on p "Beaumont" at bounding box center [119, 176] width 57 height 12
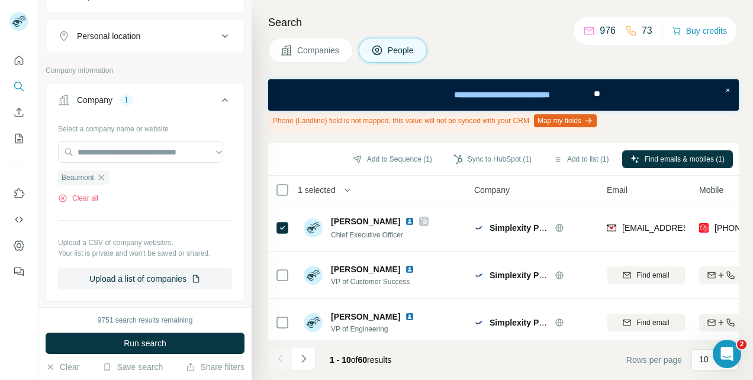
click at [123, 344] on button "Run search" at bounding box center [145, 342] width 199 height 21
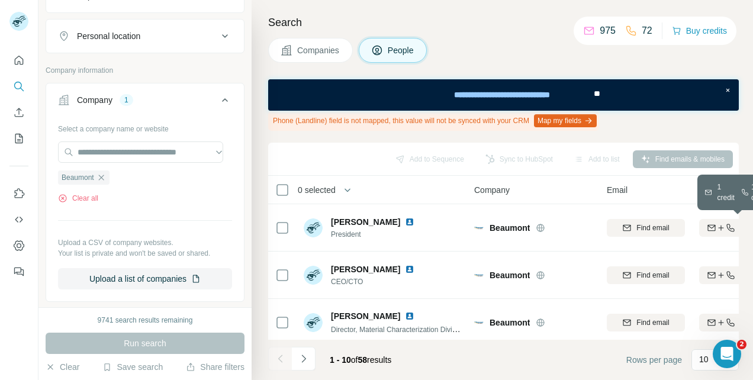
click at [719, 225] on icon "button" at bounding box center [720, 227] width 9 height 9
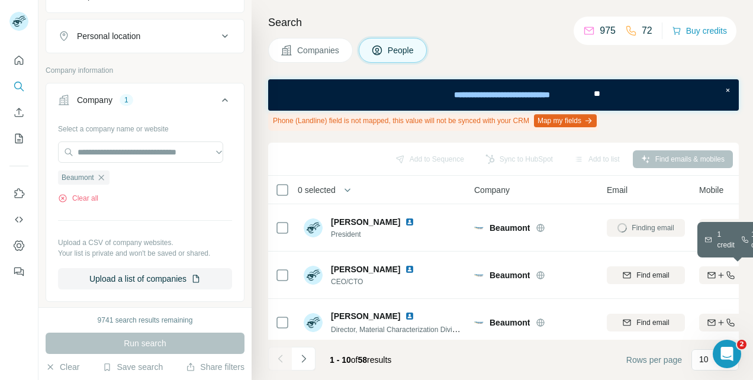
click at [716, 274] on icon "button" at bounding box center [720, 274] width 9 height 9
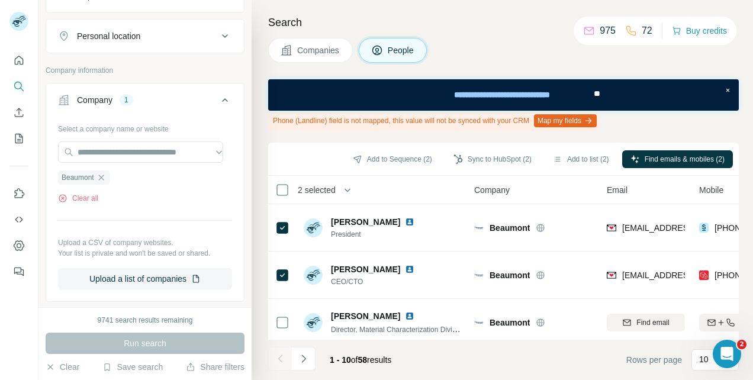
click at [484, 160] on button "Sync to HubSpot (2)" at bounding box center [492, 159] width 95 height 18
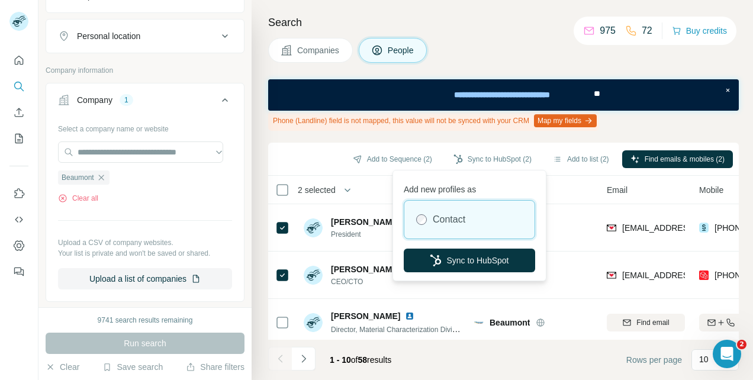
click at [491, 259] on button "Sync to HubSpot" at bounding box center [468, 260] width 131 height 24
